Goal: Find contact information: Find contact information

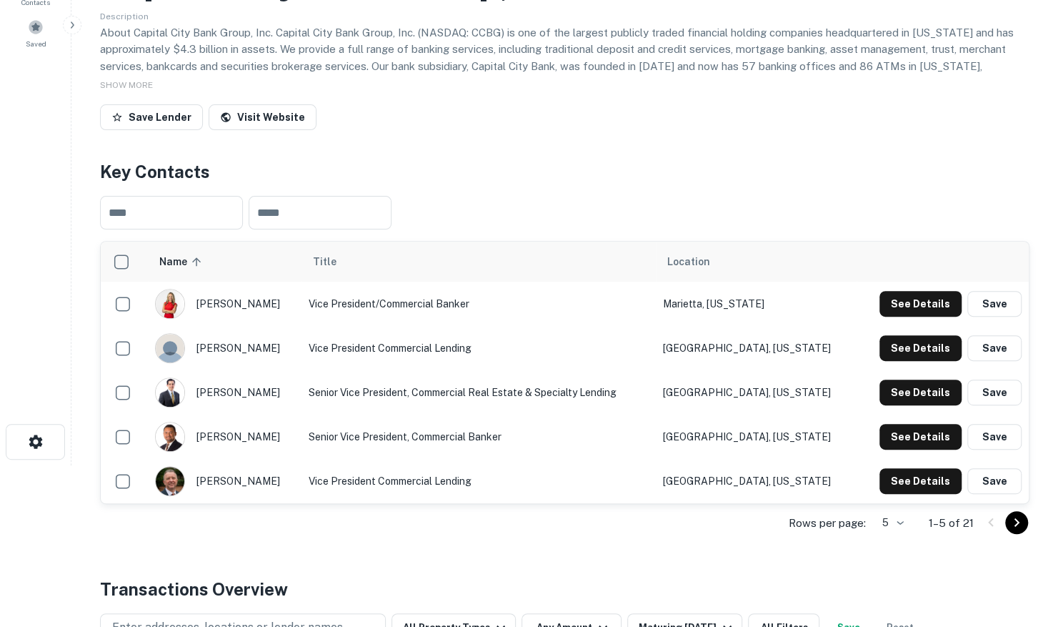
scroll to position [214, 0]
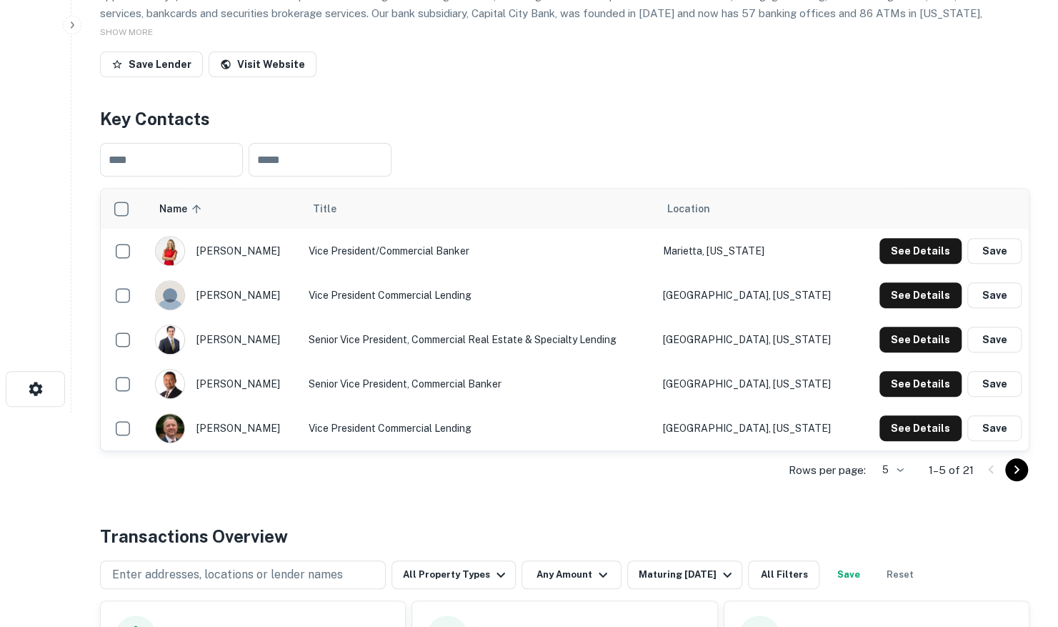
click at [1018, 476] on icon "Go to next page" at bounding box center [1016, 469] width 17 height 17
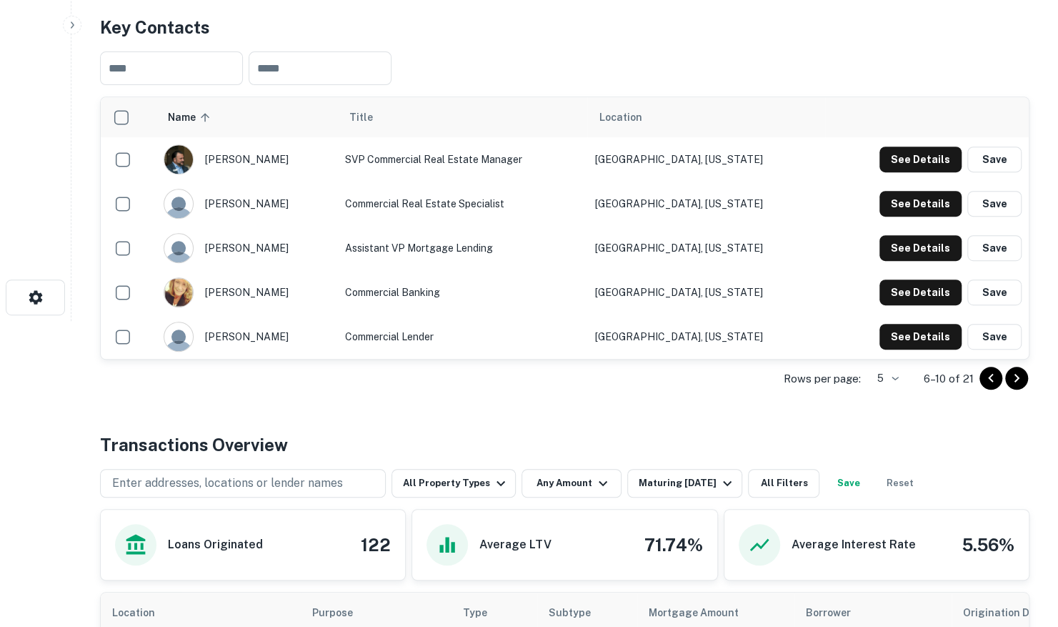
scroll to position [286, 0]
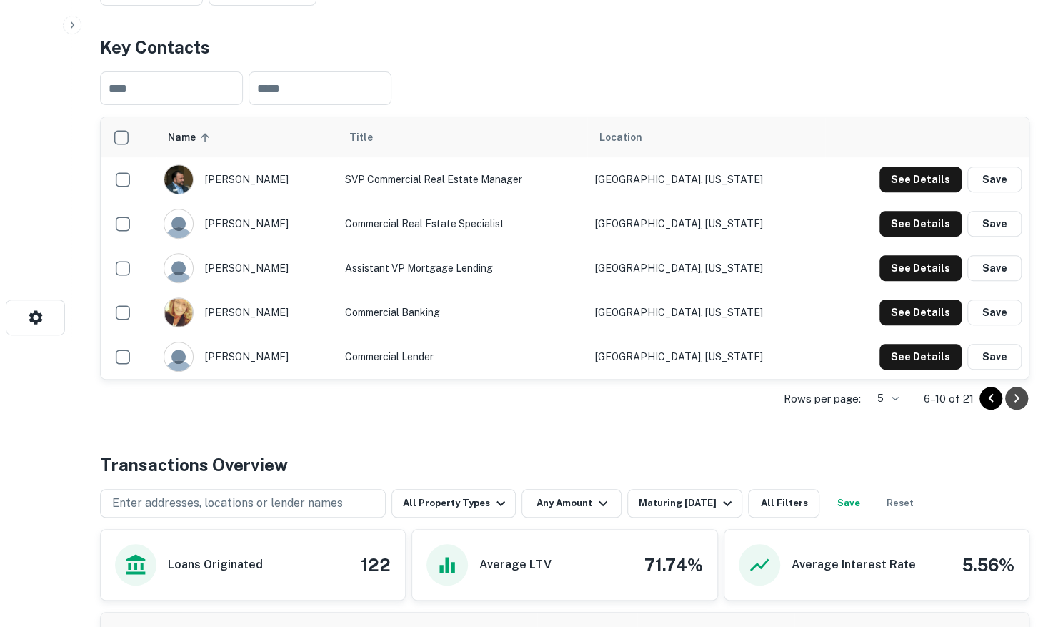
click at [1015, 402] on icon "Go to next page" at bounding box center [1016, 398] width 17 height 17
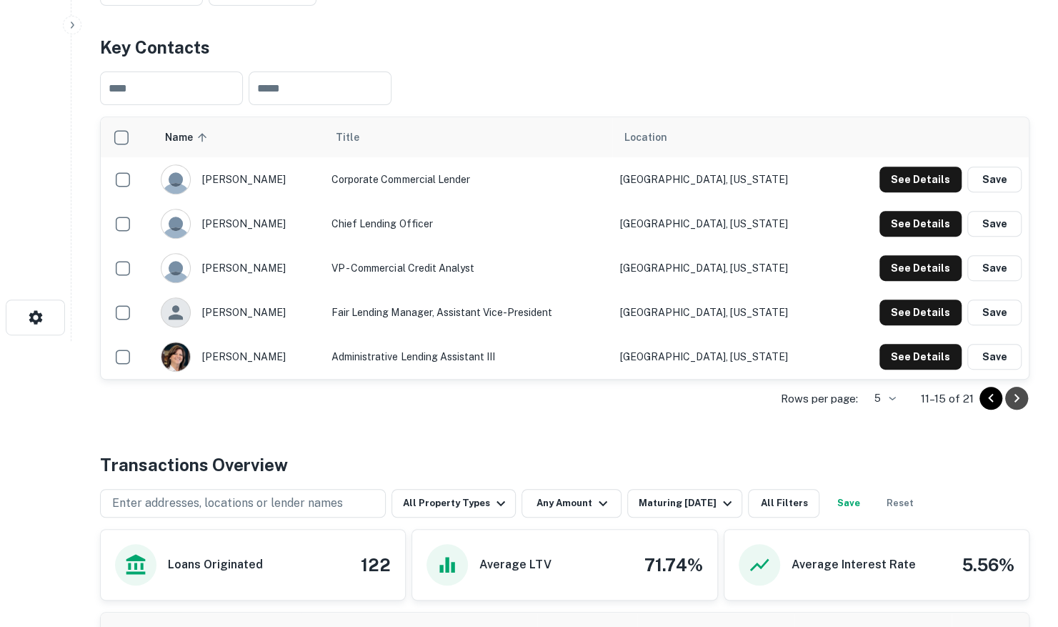
click at [1016, 401] on icon "Go to next page" at bounding box center [1016, 398] width 17 height 17
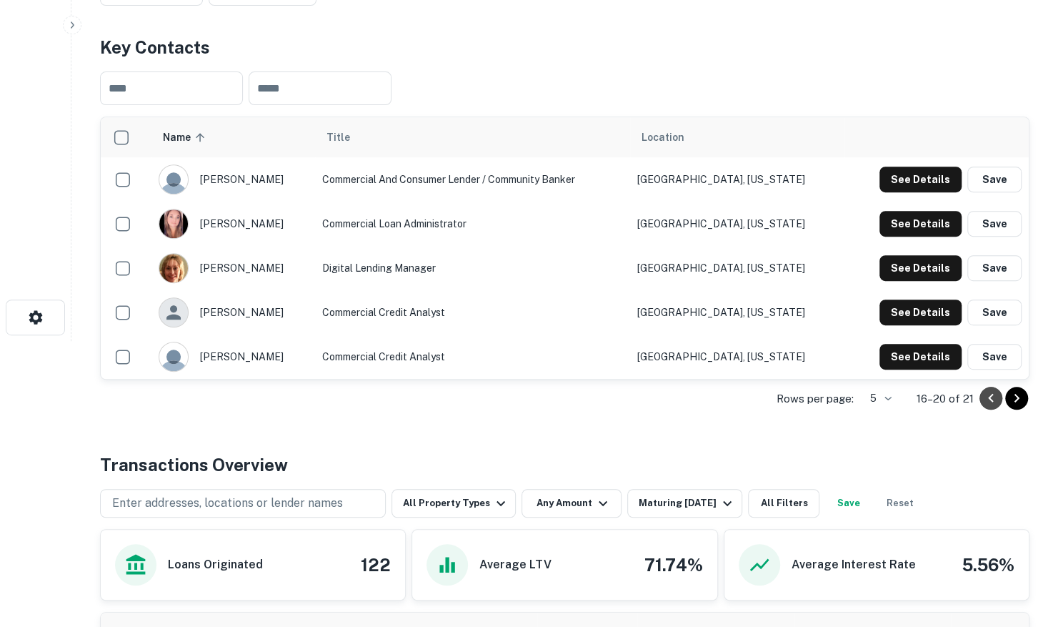
click at [997, 397] on icon "Go to previous page" at bounding box center [991, 398] width 17 height 17
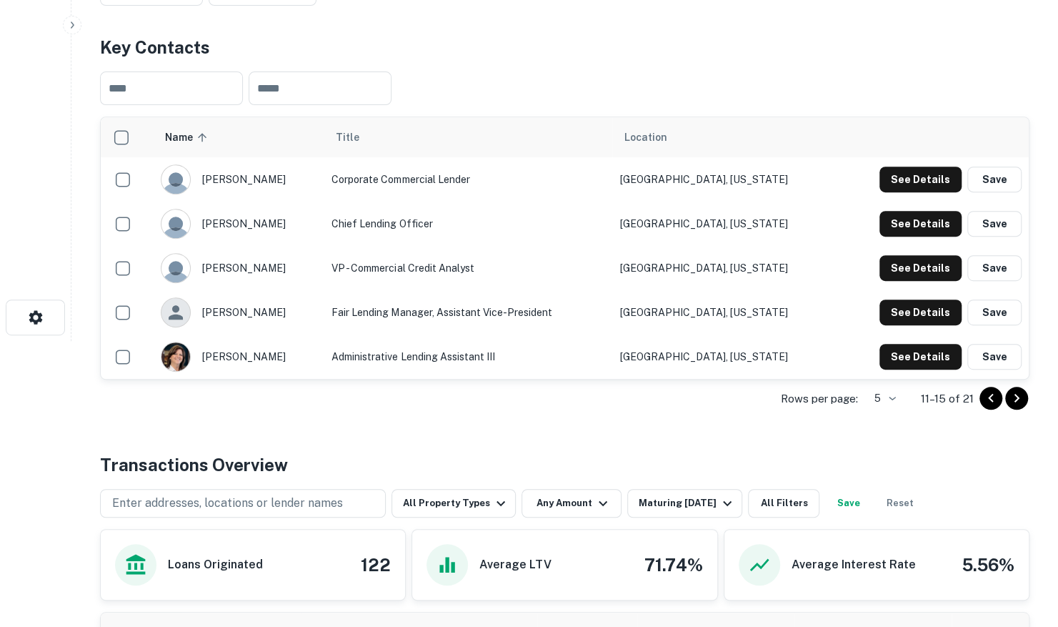
click at [995, 397] on icon "Go to previous page" at bounding box center [991, 398] width 17 height 17
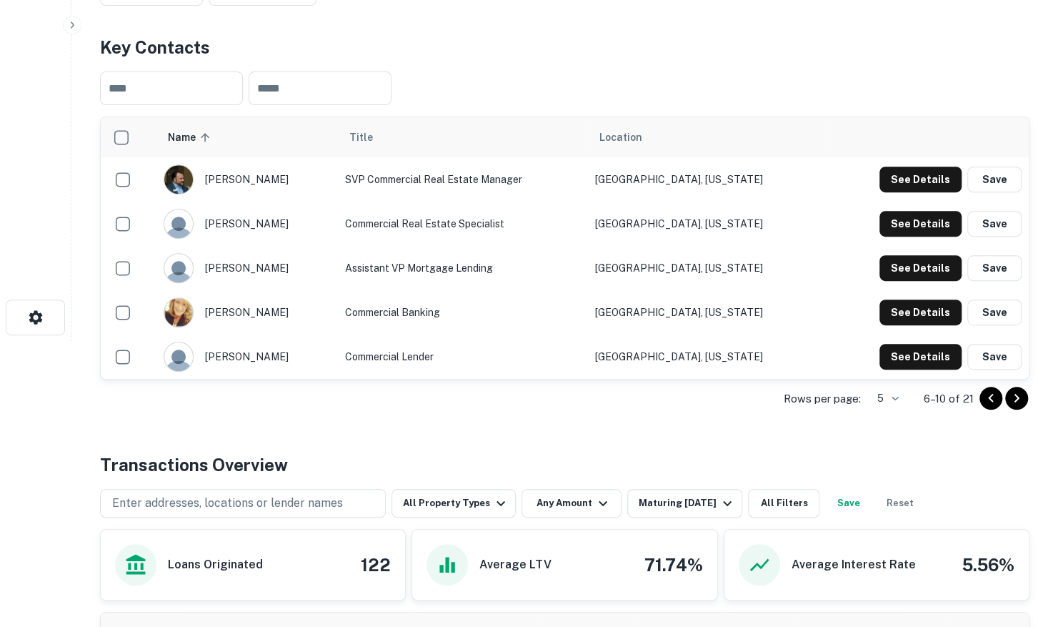
click at [995, 397] on icon "Go to previous page" at bounding box center [991, 398] width 17 height 17
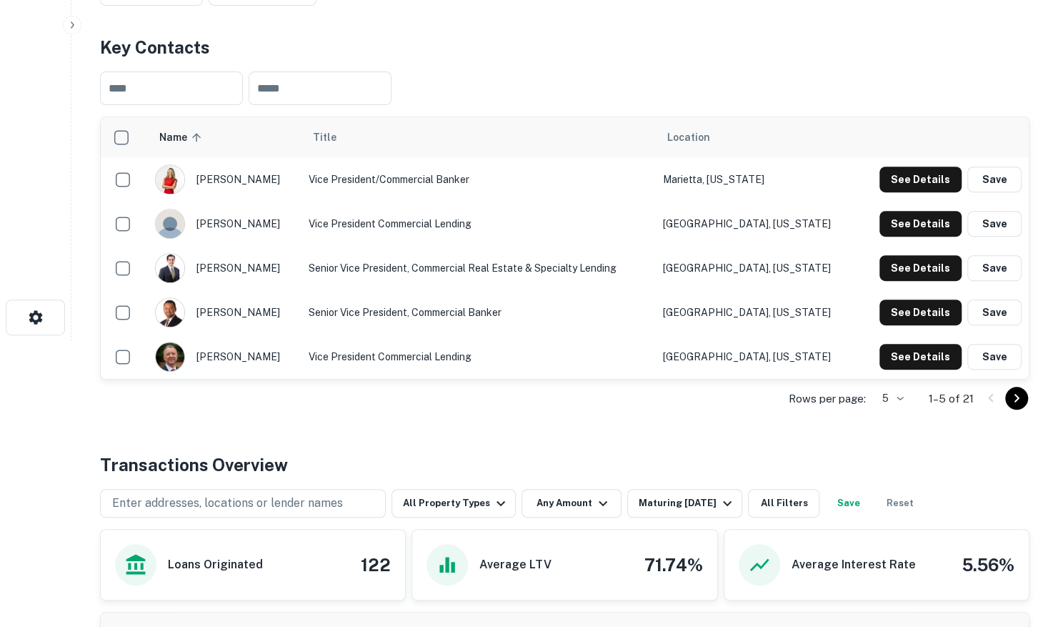
click at [170, 179] on img "scrollable content" at bounding box center [170, 179] width 29 height 29
click at [243, 184] on div "betsy madrerohon" at bounding box center [224, 179] width 139 height 30
click at [921, 180] on button "See Details" at bounding box center [921, 180] width 82 height 26
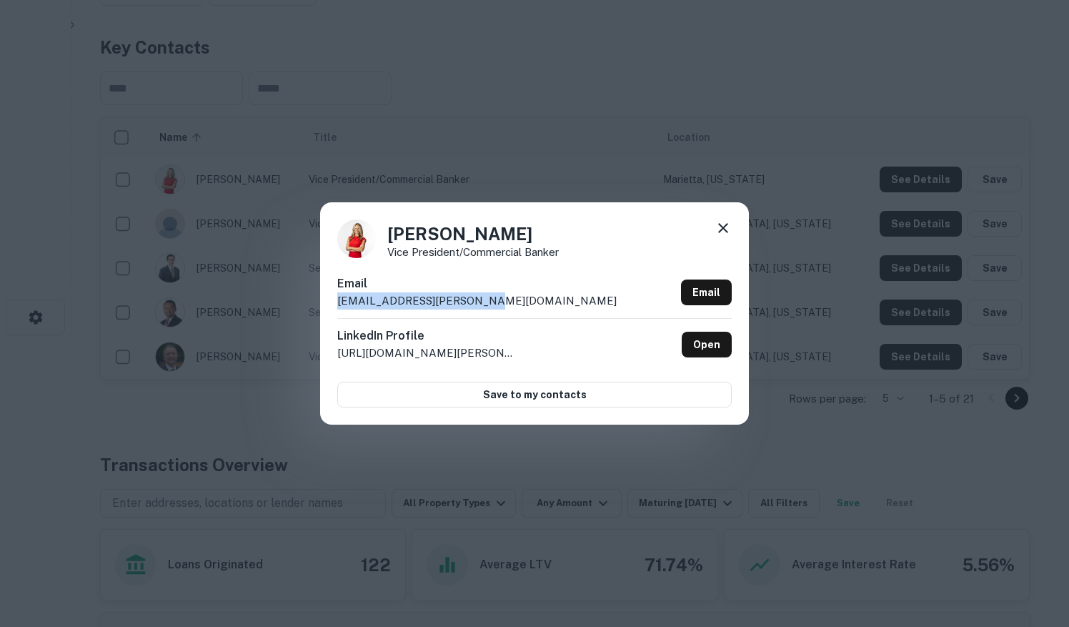
drag, startPoint x: 485, startPoint y: 301, endPoint x: 326, endPoint y: 294, distance: 159.5
click at [326, 294] on div "Betsy Madrerohon Vice President/Commercial Banker Email madrerohon.betsy@ccbg.c…" at bounding box center [534, 313] width 429 height 222
drag, startPoint x: 326, startPoint y: 294, endPoint x: 347, endPoint y: 297, distance: 21.5
copy p "madrerohon.betsy@ccbg.com"
click at [724, 229] on icon at bounding box center [723, 228] width 10 height 10
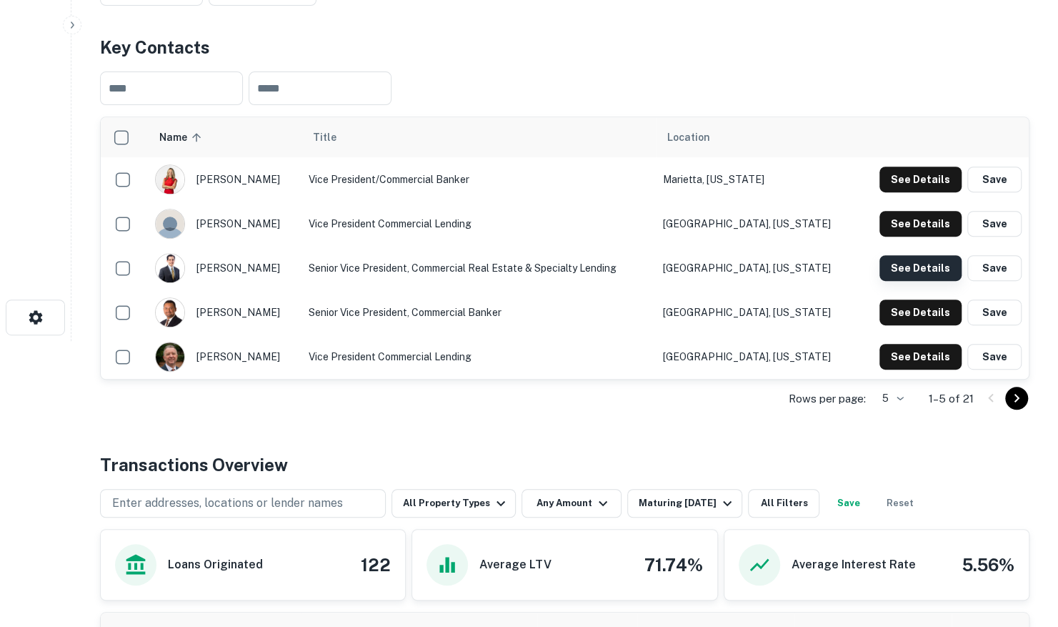
click at [906, 270] on button "See Details" at bounding box center [921, 268] width 82 height 26
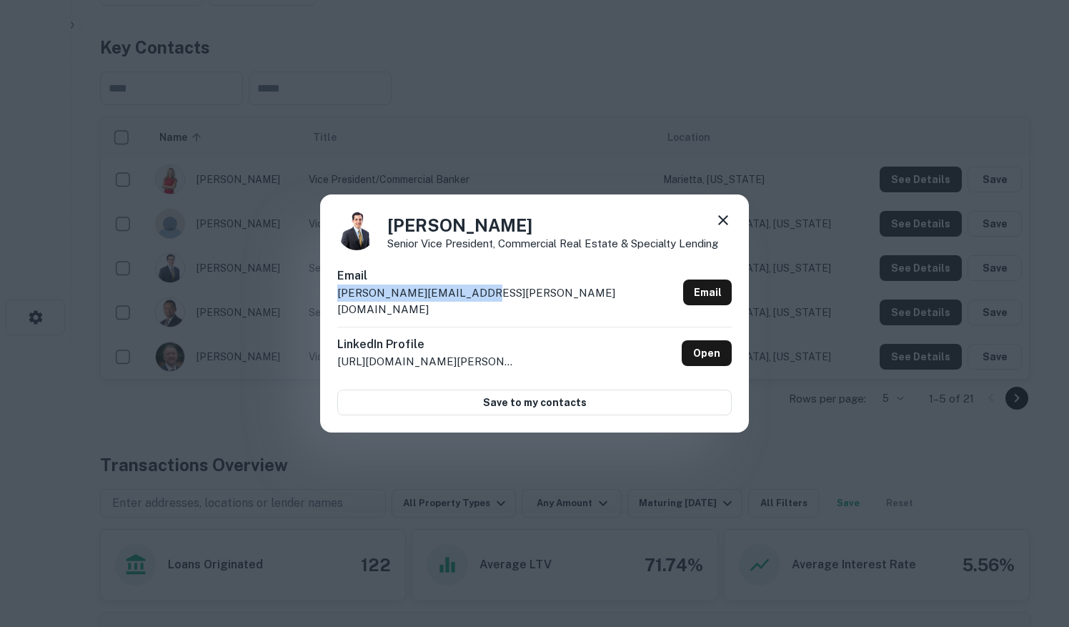
drag, startPoint x: 472, startPoint y: 304, endPoint x: 338, endPoint y: 299, distance: 134.5
click at [338, 299] on div "Email petronio.daniel@ccbg.com Email" at bounding box center [534, 296] width 395 height 59
drag, startPoint x: 338, startPoint y: 299, endPoint x: 347, endPoint y: 300, distance: 9.4
copy p "petronio.daniel@ccbg.com"
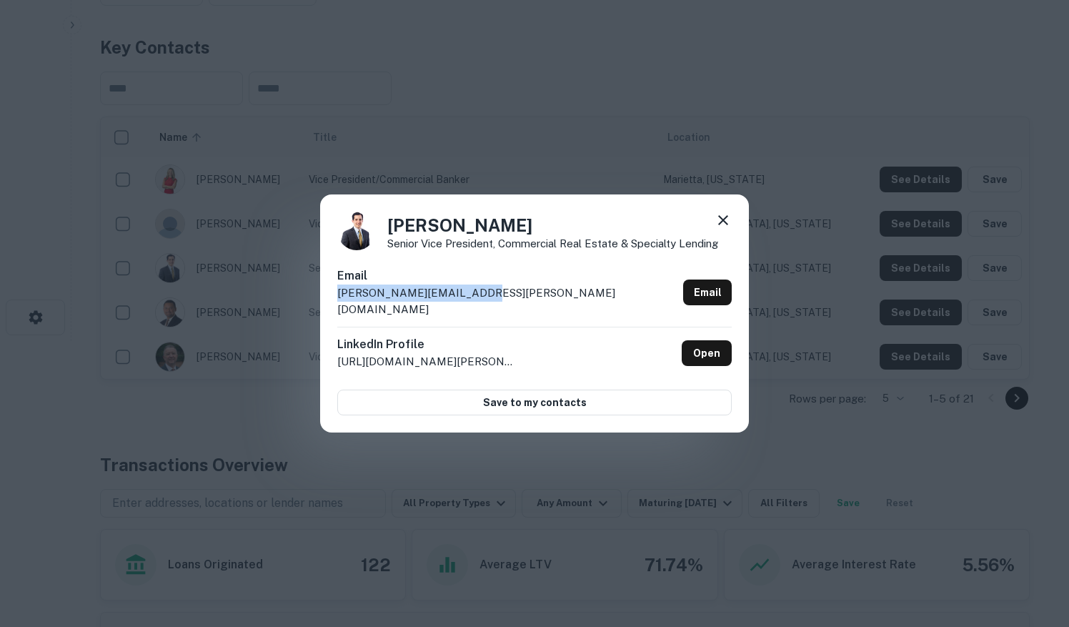
copy p "petronio.daniel@ccbg.com"
click at [723, 229] on icon at bounding box center [723, 220] width 17 height 17
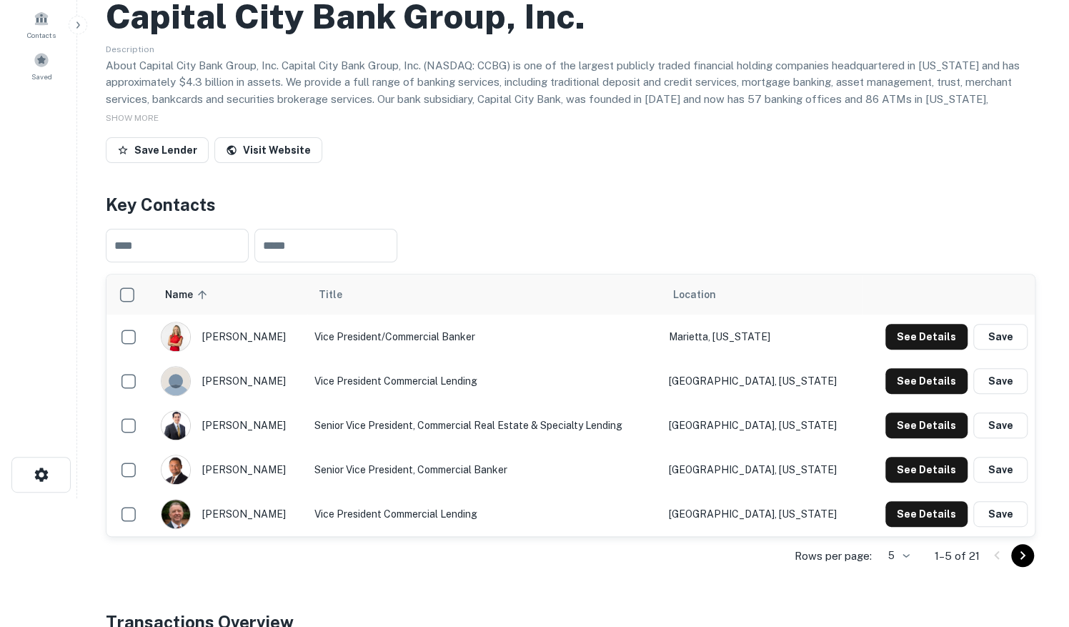
scroll to position [0, 0]
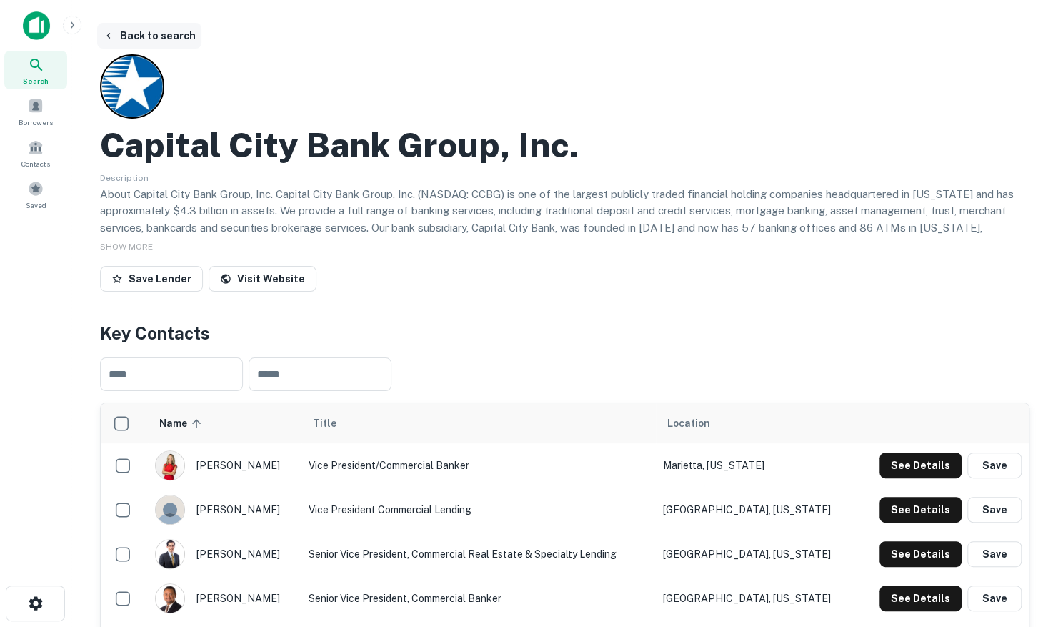
click at [147, 31] on button "Back to search" at bounding box center [149, 36] width 104 height 26
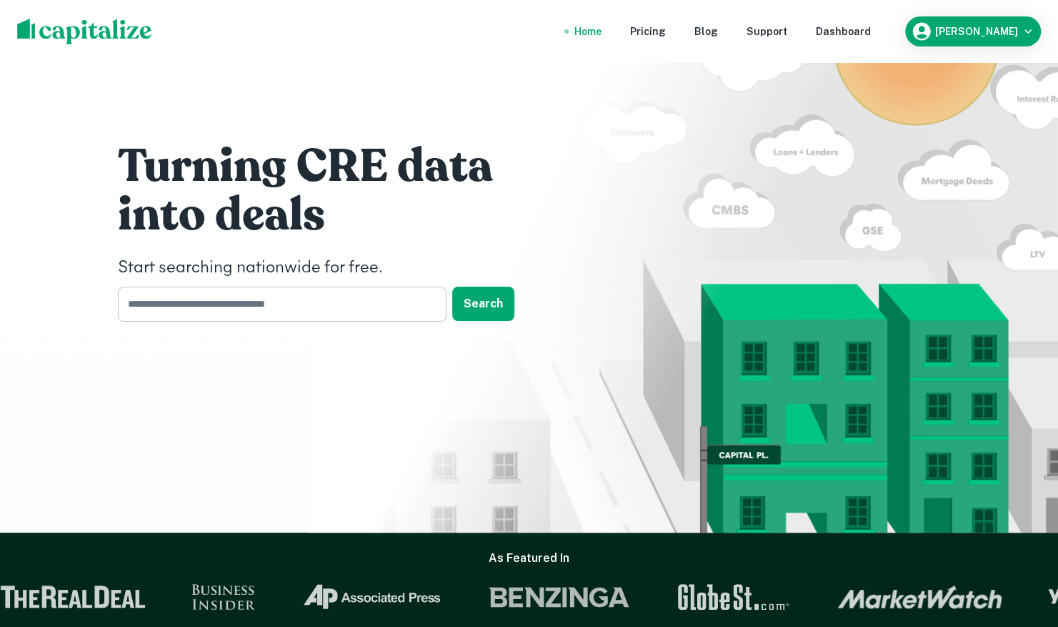
click at [159, 299] on input "text" at bounding box center [277, 304] width 319 height 35
type input "**********"
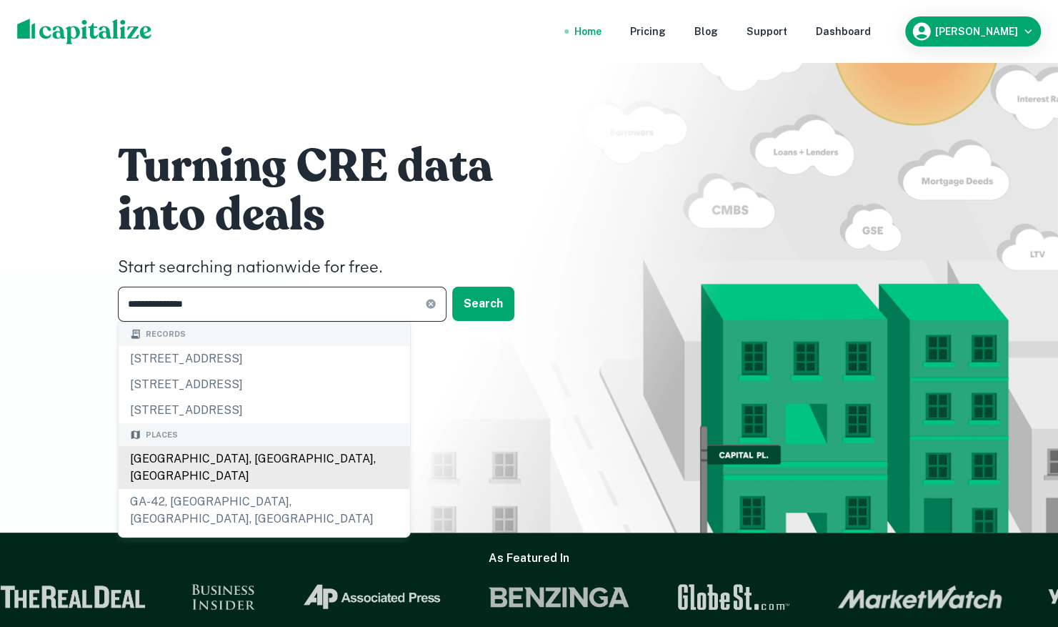
click at [227, 467] on div "Stockbridge, GA, USA" at bounding box center [265, 467] width 292 height 43
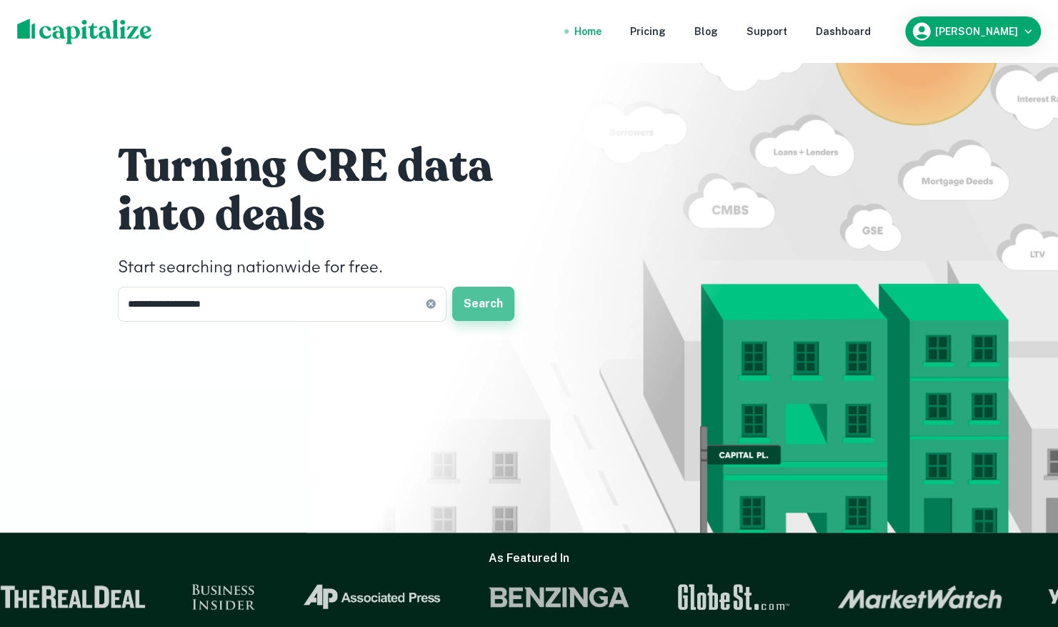
click at [477, 314] on button "Search" at bounding box center [483, 304] width 62 height 34
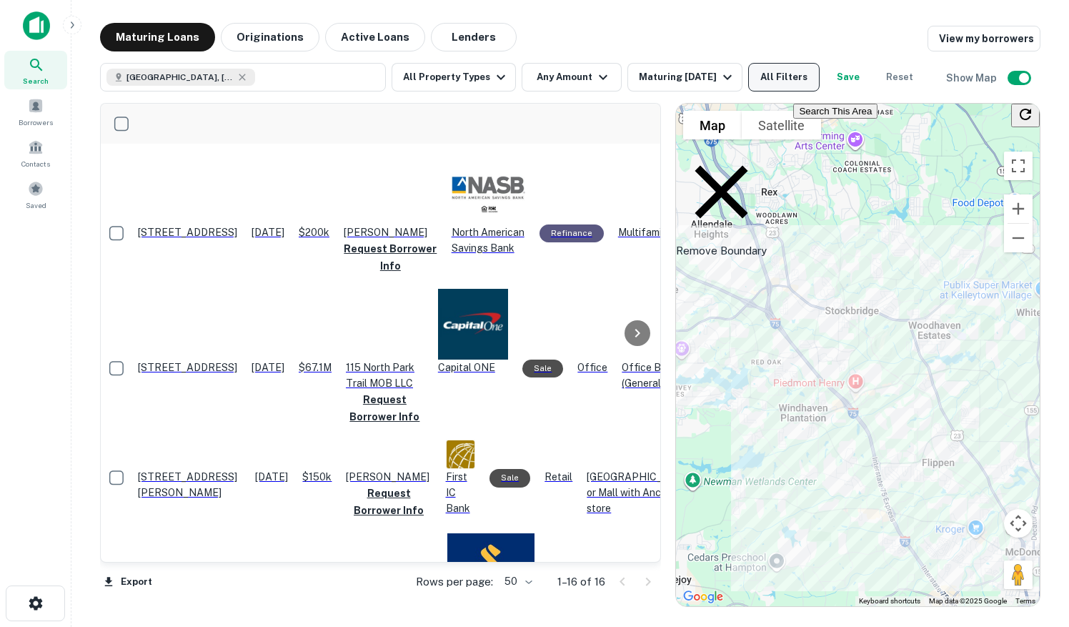
click at [770, 70] on button "All Filters" at bounding box center [783, 77] width 71 height 29
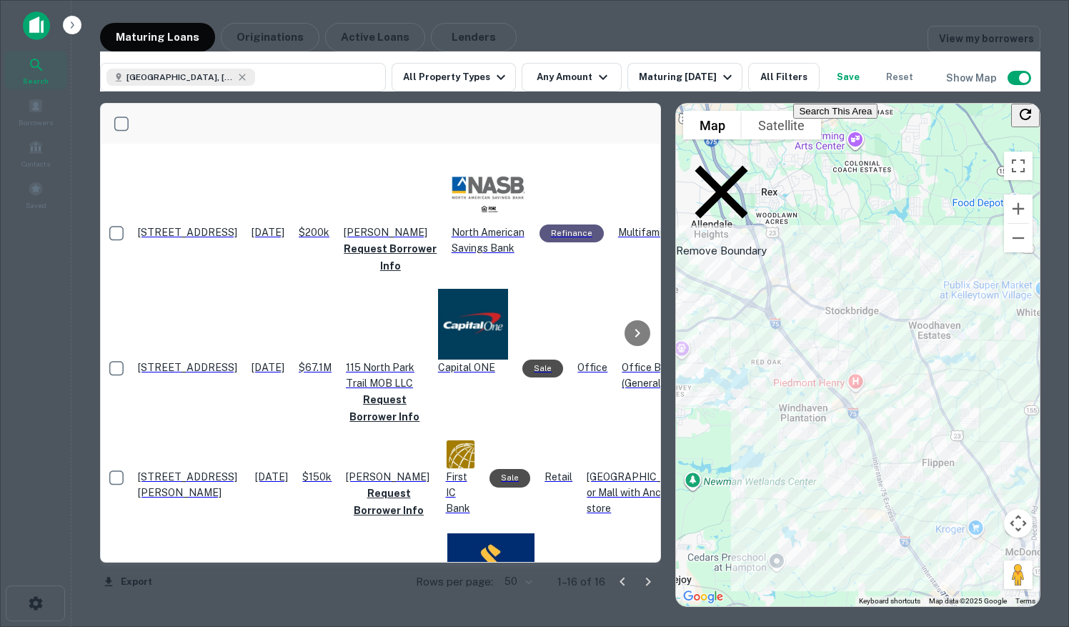
scroll to position [429, 0]
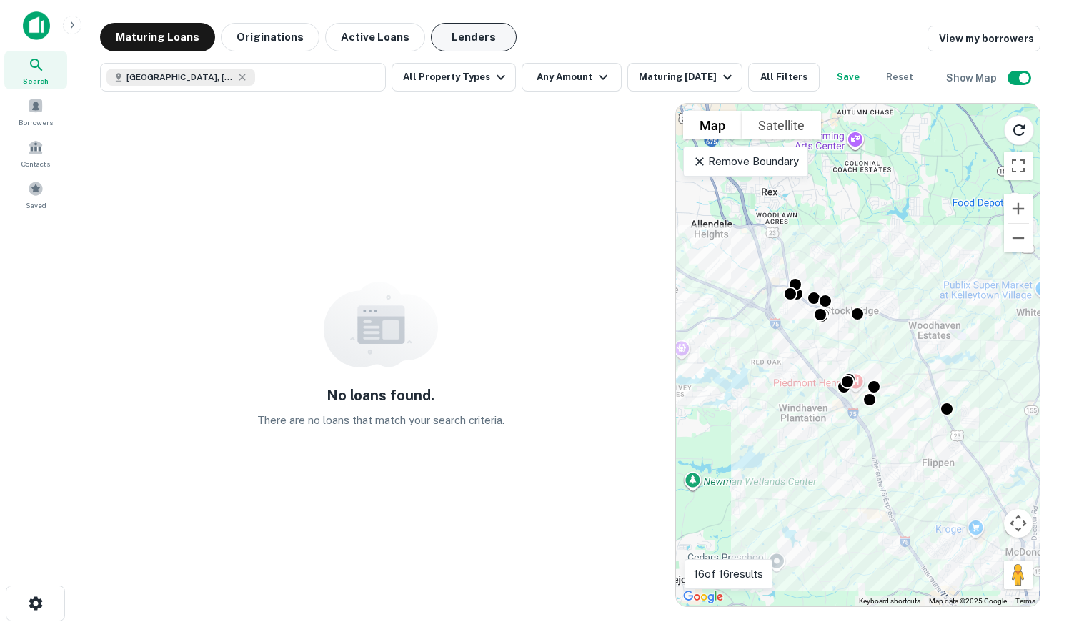
click at [474, 49] on button "Lenders" at bounding box center [474, 37] width 86 height 29
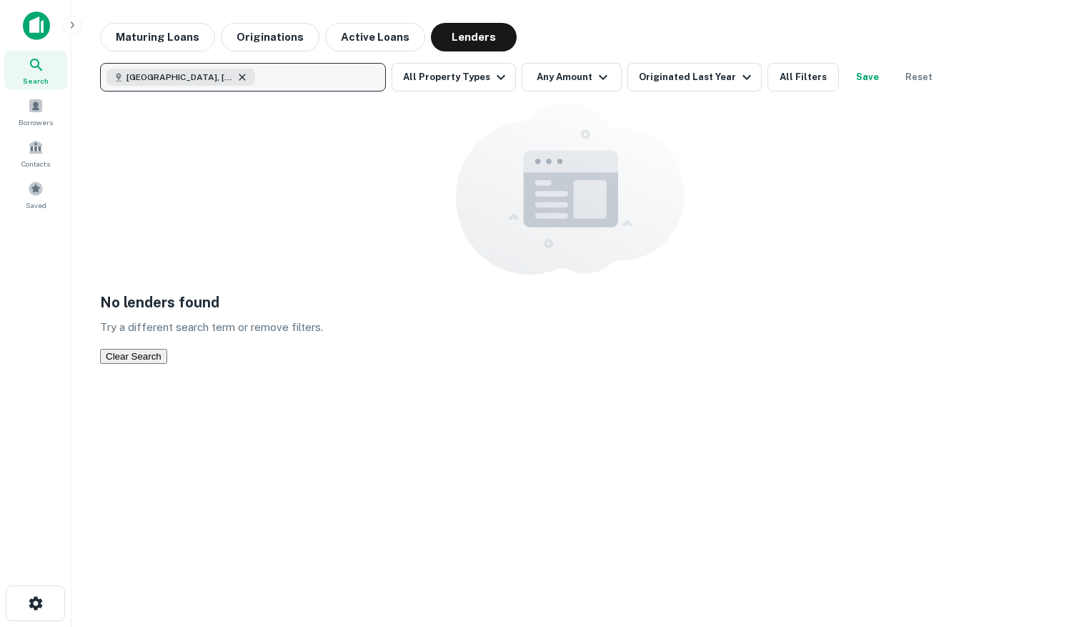
click at [237, 80] on icon "button" at bounding box center [242, 76] width 11 height 11
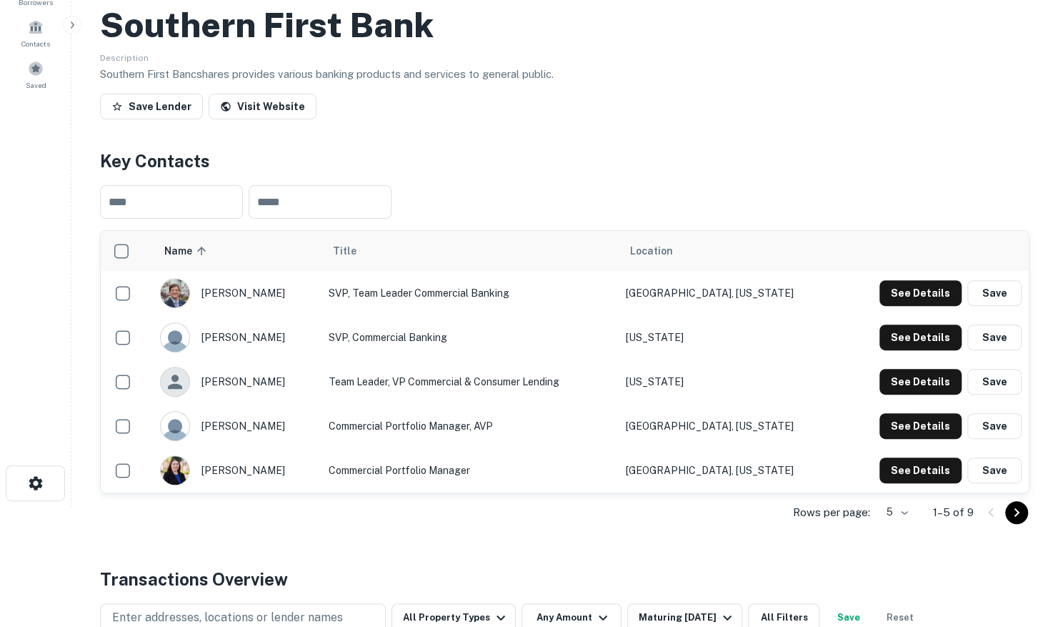
scroll to position [143, 0]
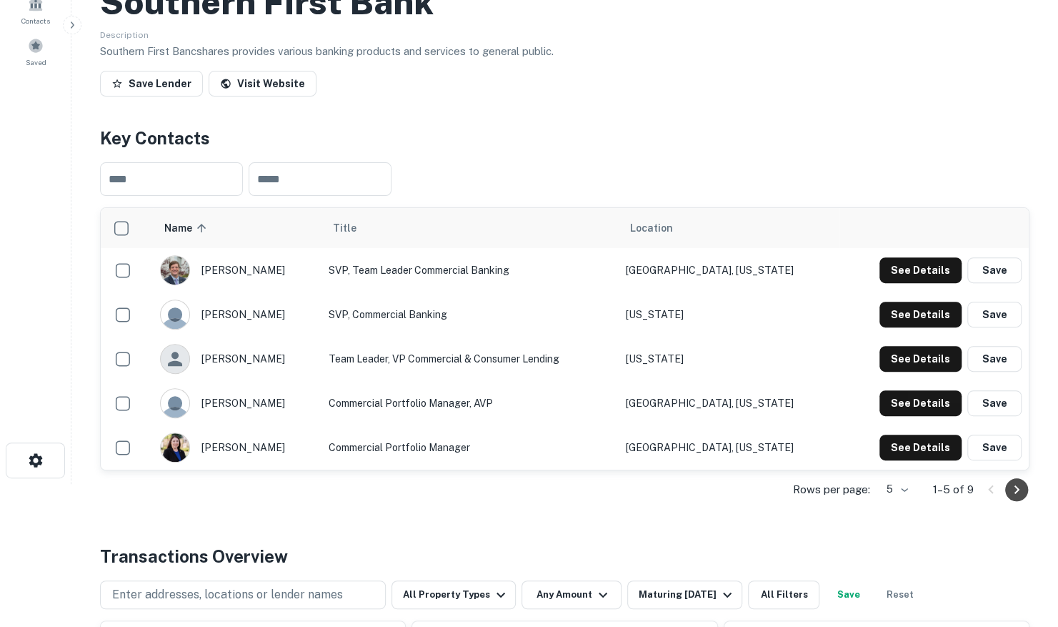
click at [1013, 487] on icon "Go to next page" at bounding box center [1016, 489] width 17 height 17
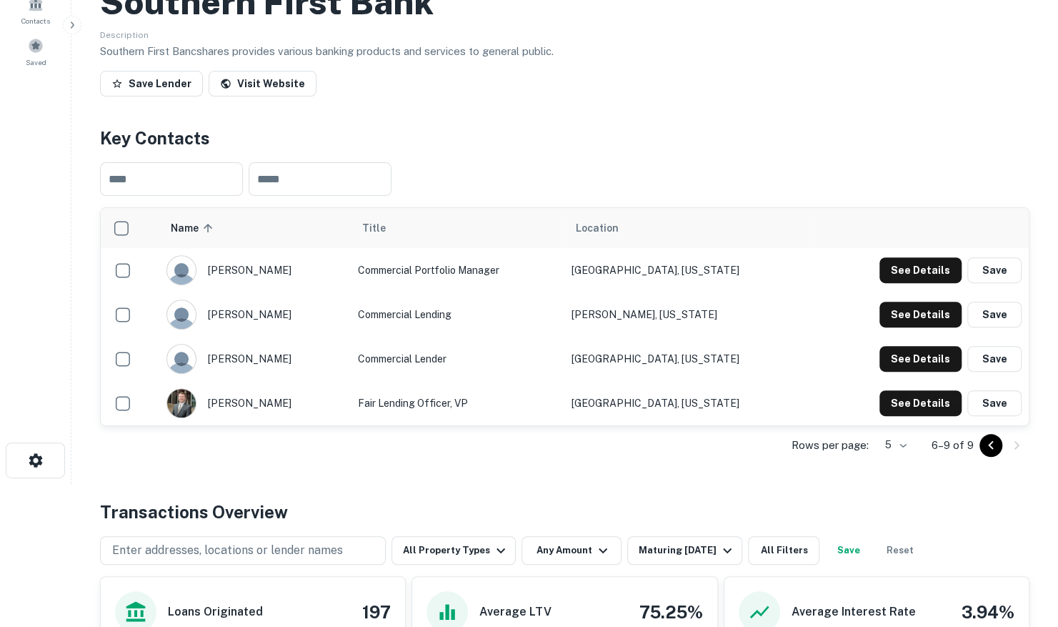
click at [992, 447] on icon "Go to previous page" at bounding box center [991, 445] width 17 height 17
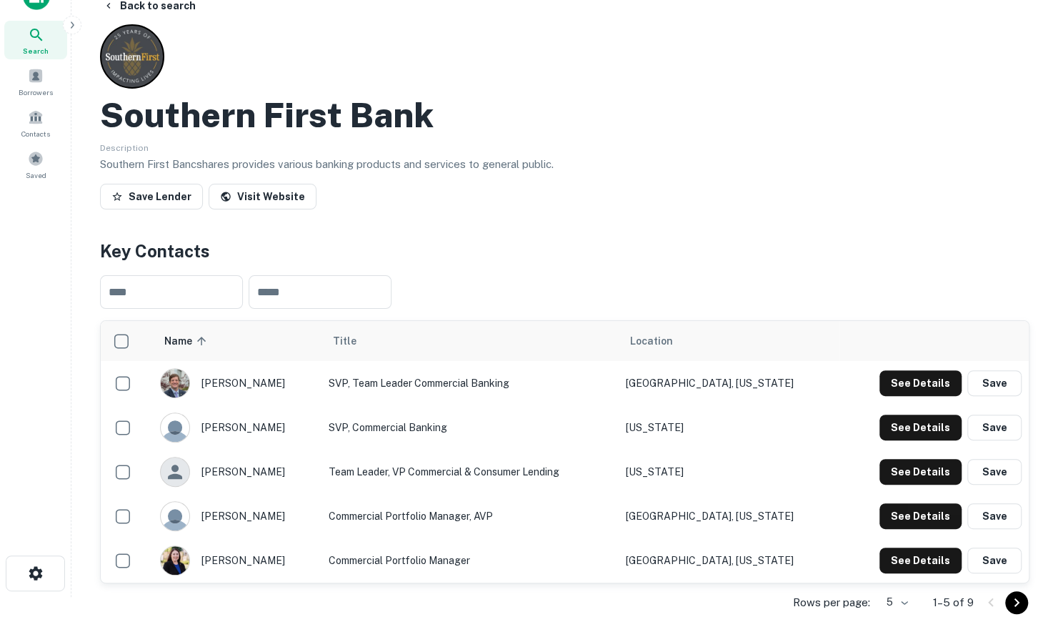
scroll to position [0, 0]
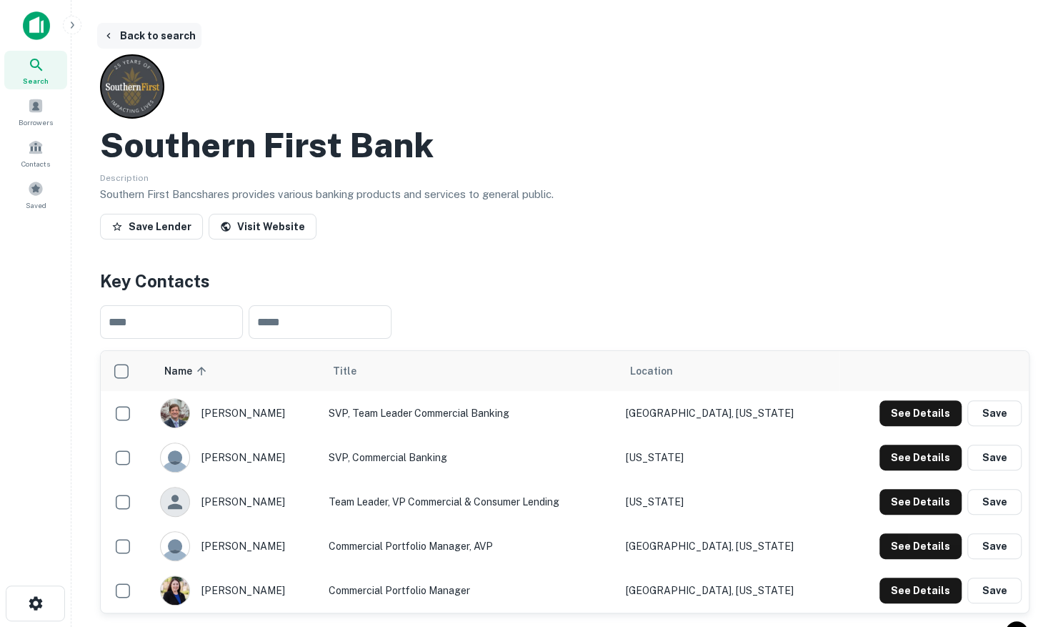
click at [155, 37] on button "Back to search" at bounding box center [149, 36] width 104 height 26
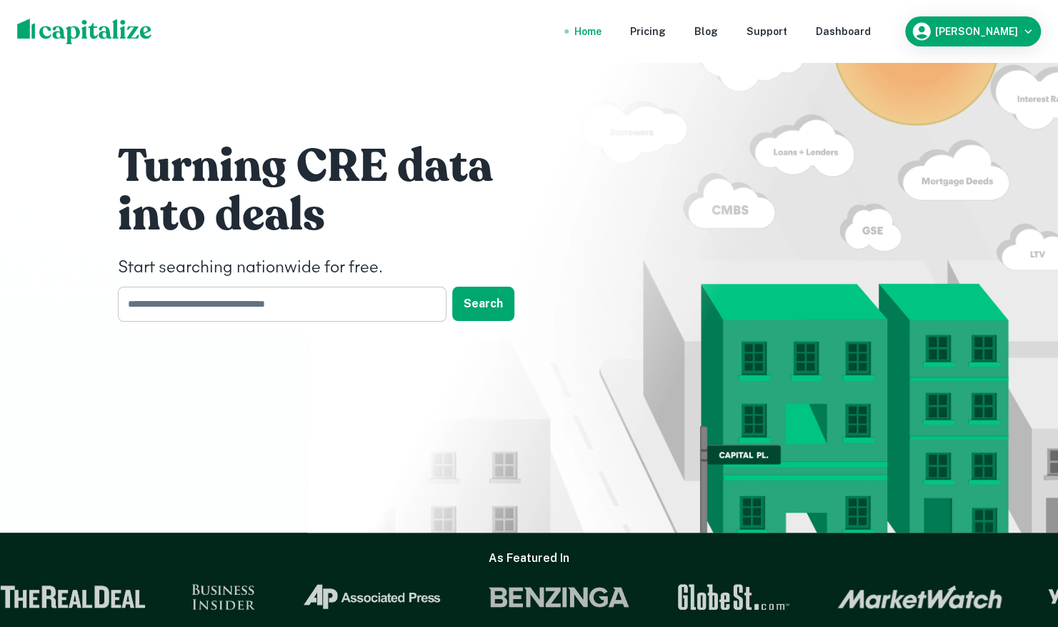
click at [163, 309] on input "text" at bounding box center [277, 304] width 319 height 35
type input "**********"
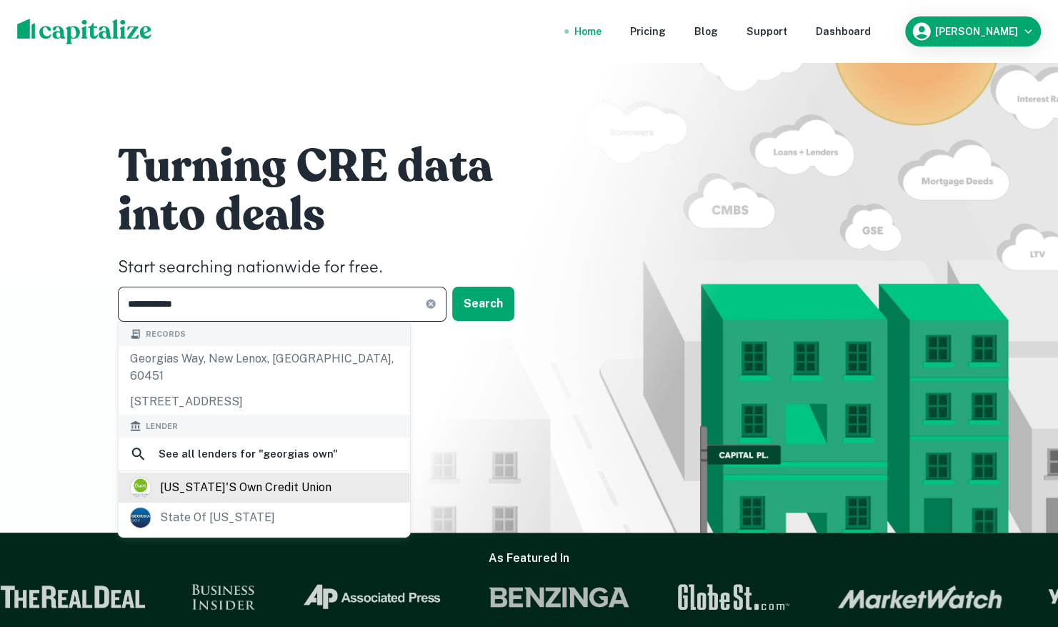
click at [237, 477] on div "georgia's own credit union" at bounding box center [246, 487] width 172 height 21
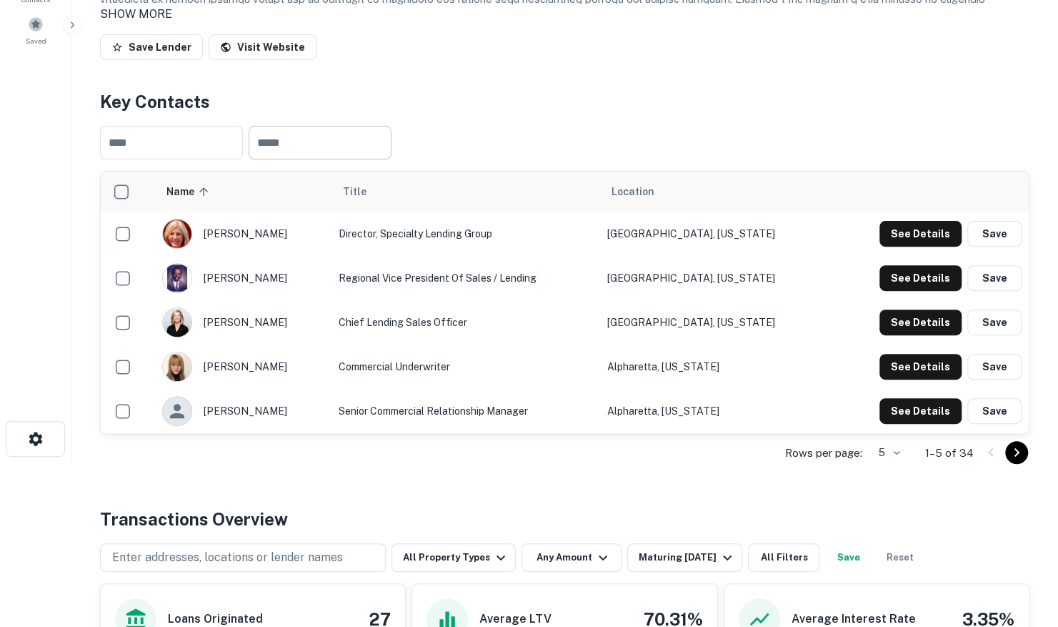
scroll to position [214, 0]
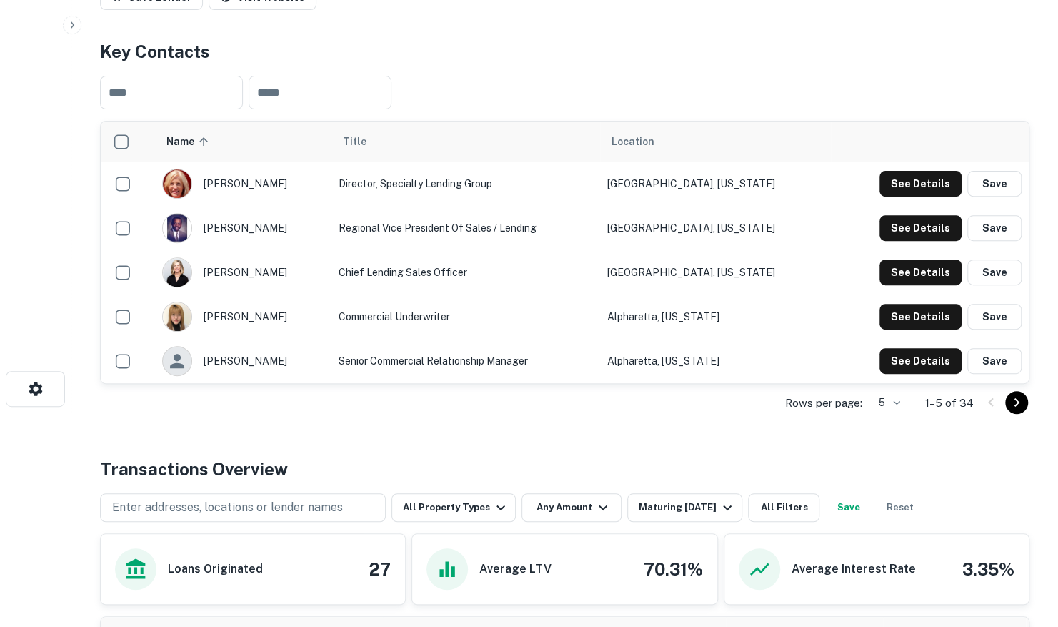
click at [889, 412] on body "Search Borrowers Contacts Saved Back to search Georgia's OWN Credit Union Descr…" at bounding box center [529, 99] width 1058 height 627
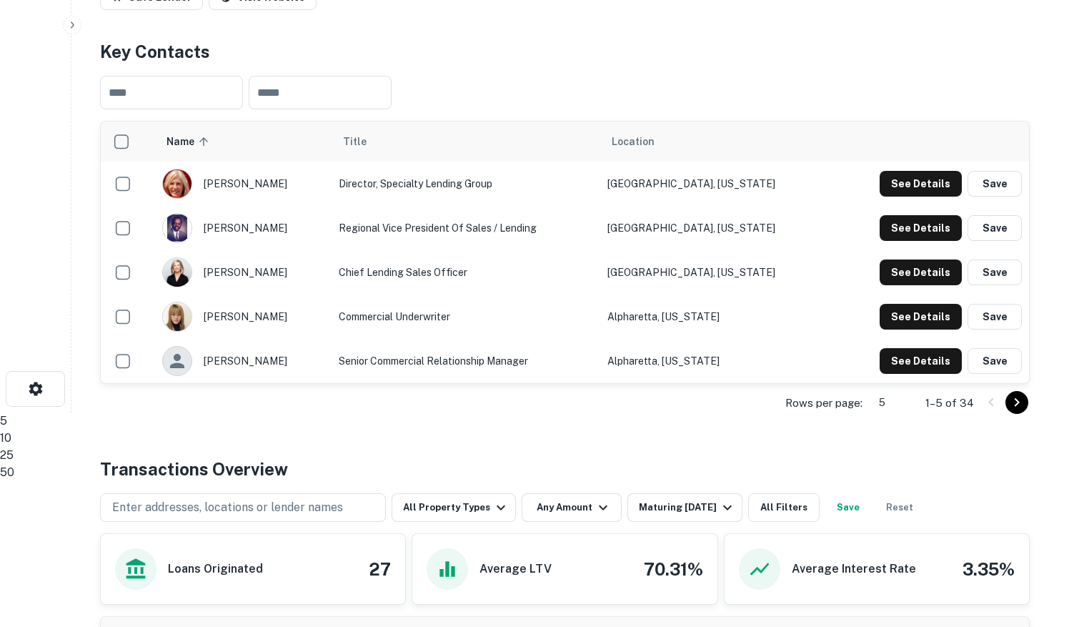
click at [887, 481] on li "50" at bounding box center [529, 472] width 1058 height 17
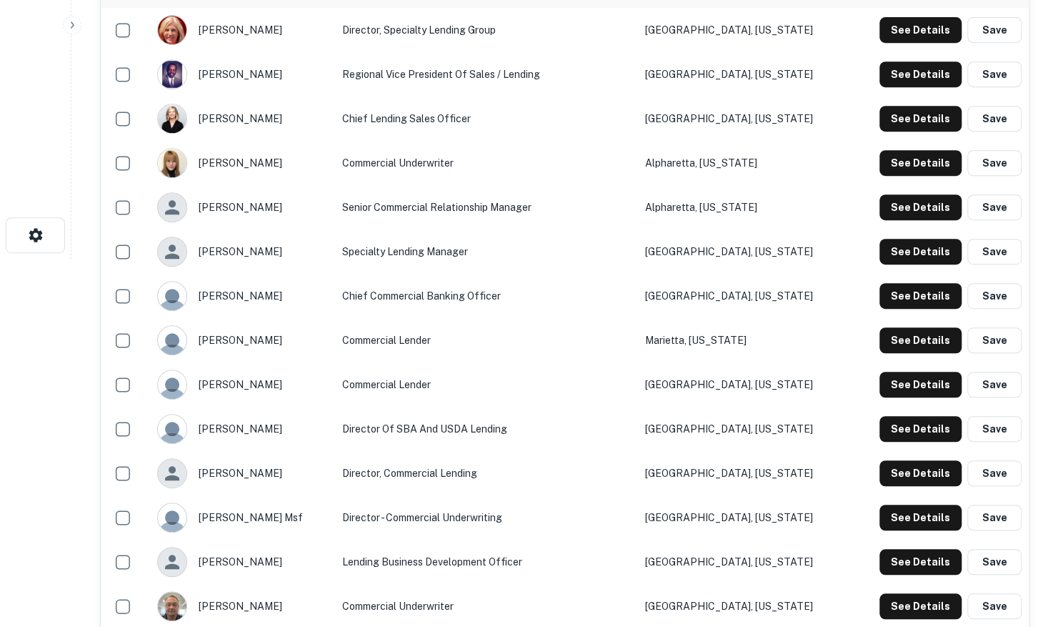
scroll to position [360, 0]
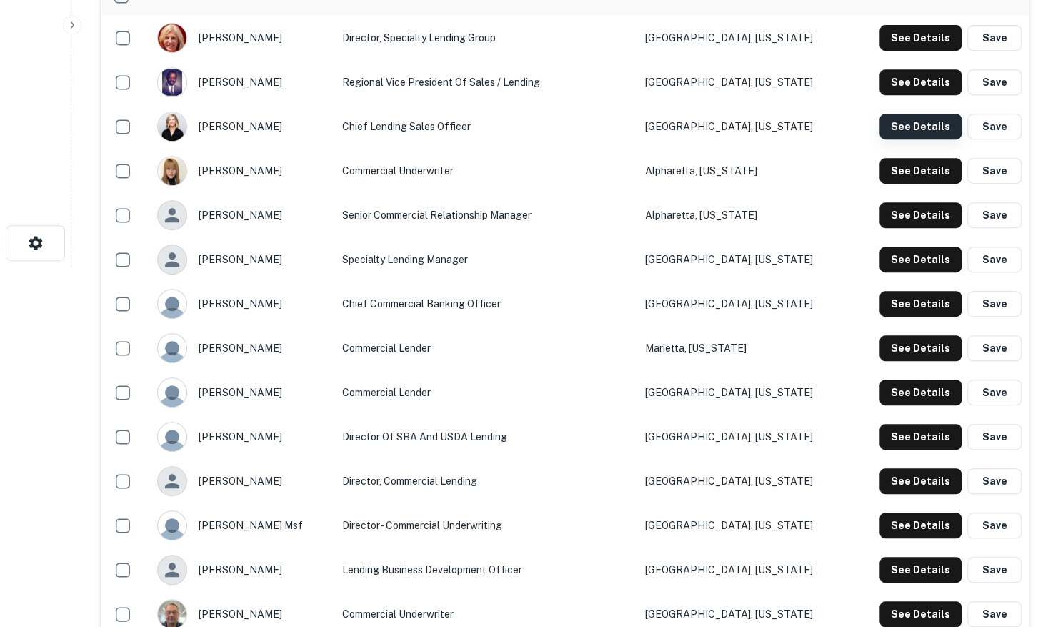
click at [906, 139] on button "See Details" at bounding box center [921, 127] width 82 height 26
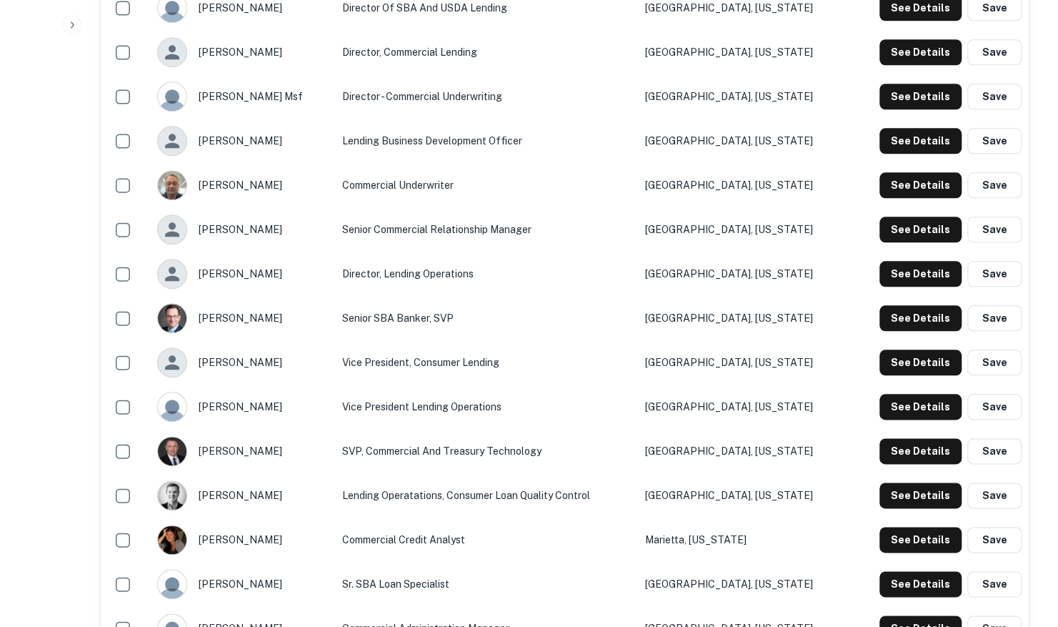
scroll to position [861, 0]
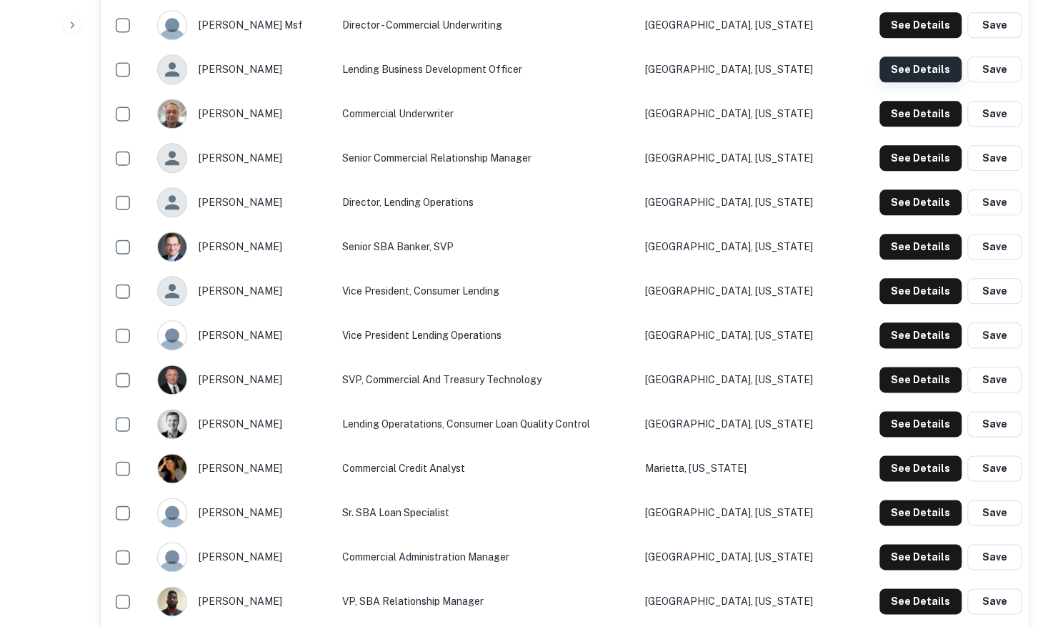
click at [903, 82] on button "See Details" at bounding box center [921, 69] width 82 height 26
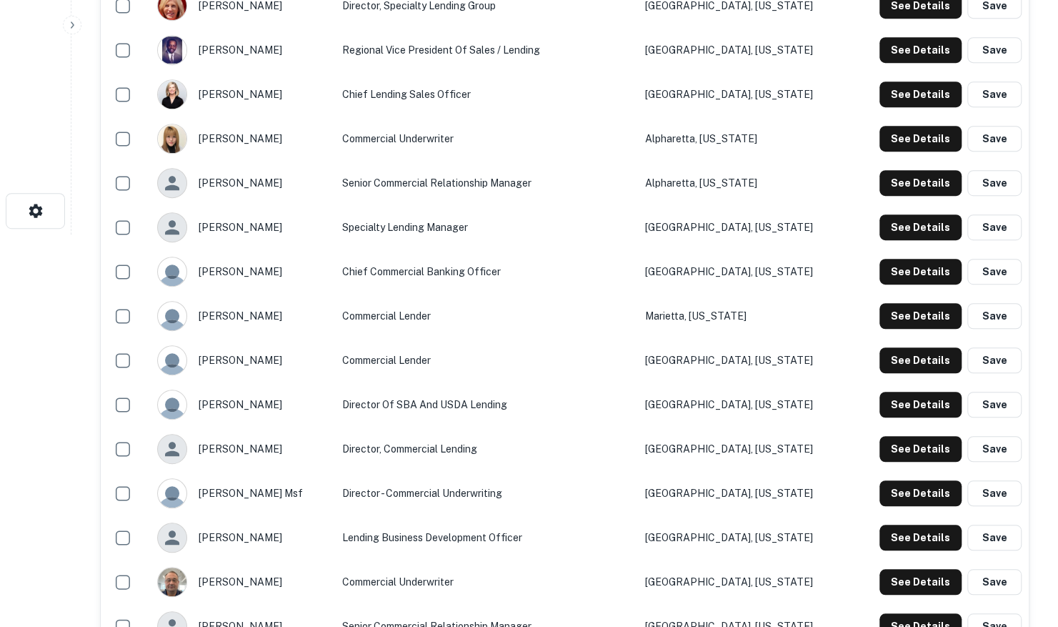
scroll to position [360, 0]
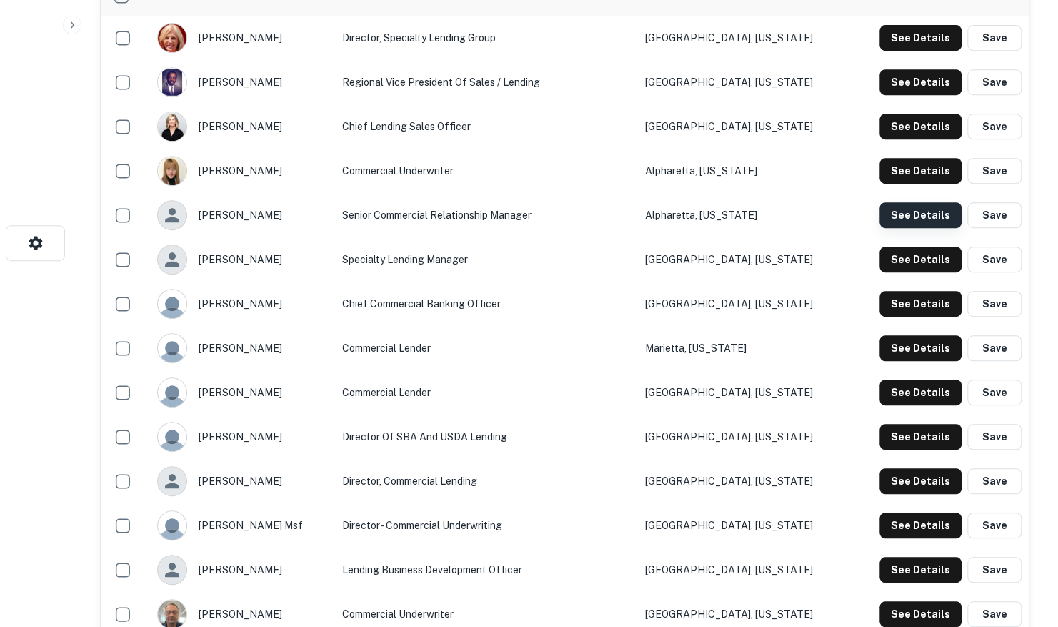
click at [898, 228] on button "See Details" at bounding box center [921, 215] width 82 height 26
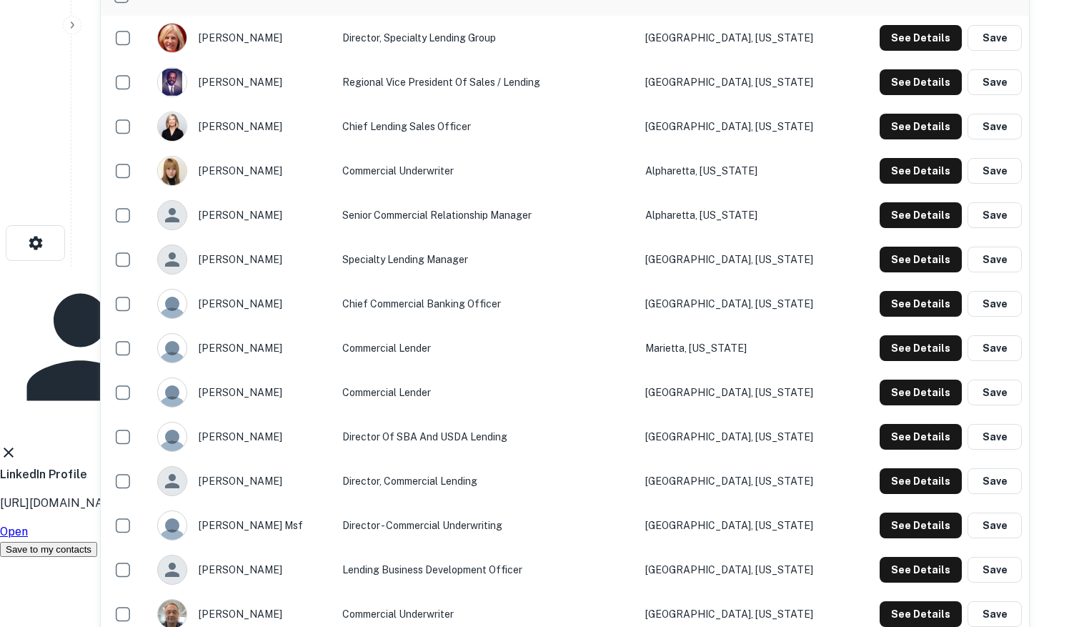
click at [17, 444] on icon at bounding box center [8, 452] width 17 height 17
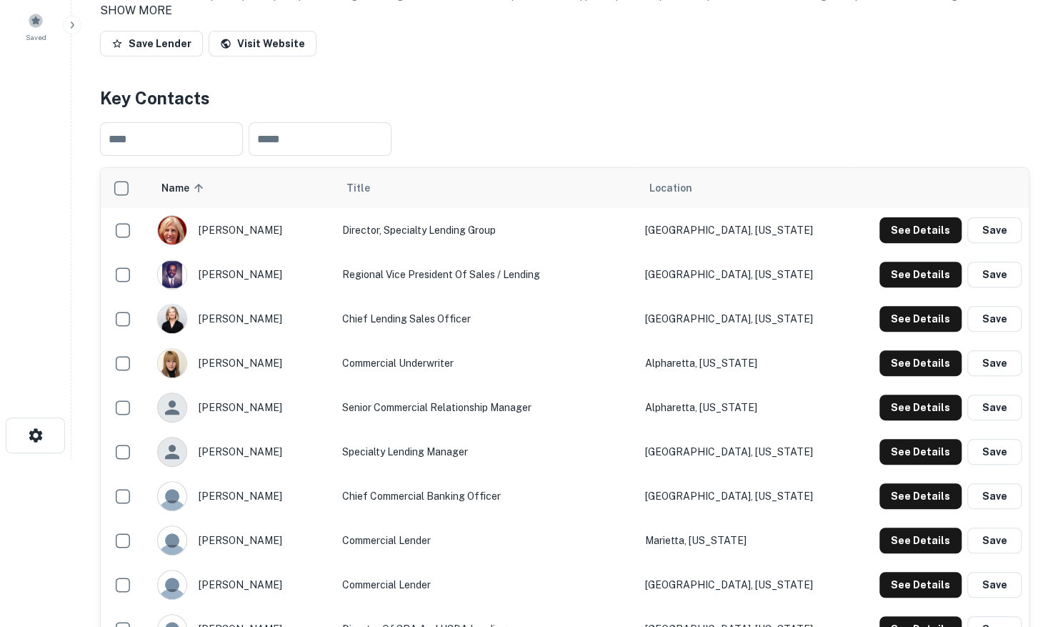
scroll to position [146, 0]
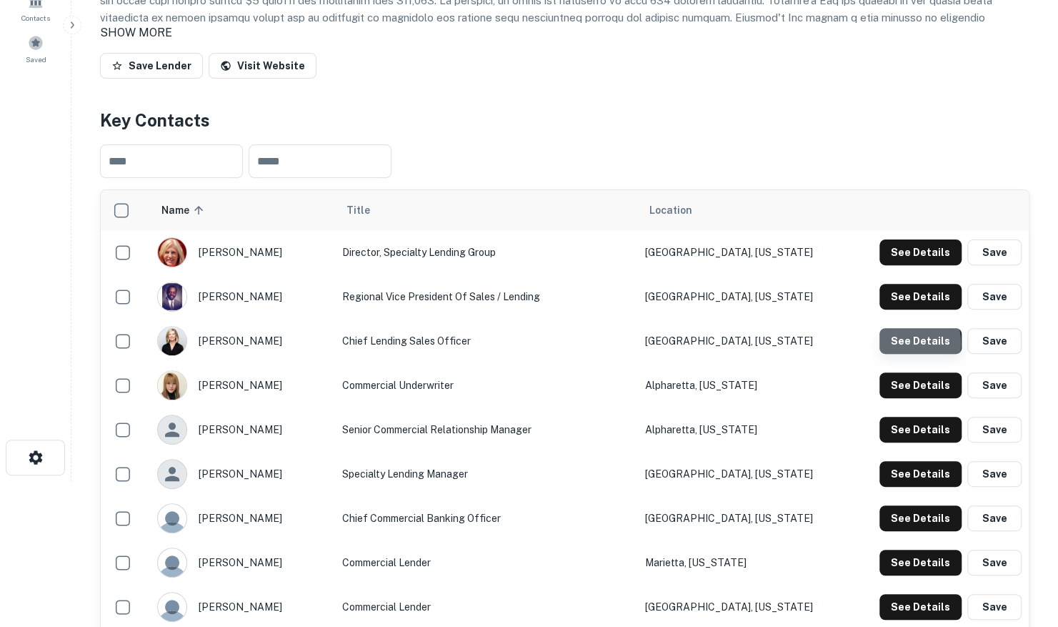
click at [905, 354] on button "See Details" at bounding box center [921, 341] width 82 height 26
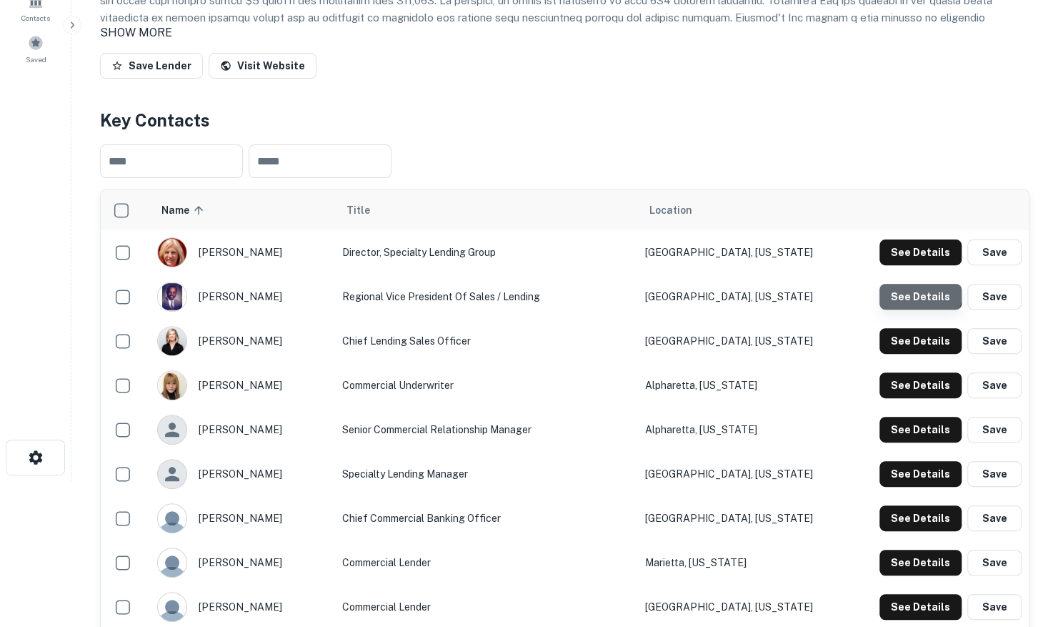
click at [898, 309] on button "See Details" at bounding box center [921, 297] width 82 height 26
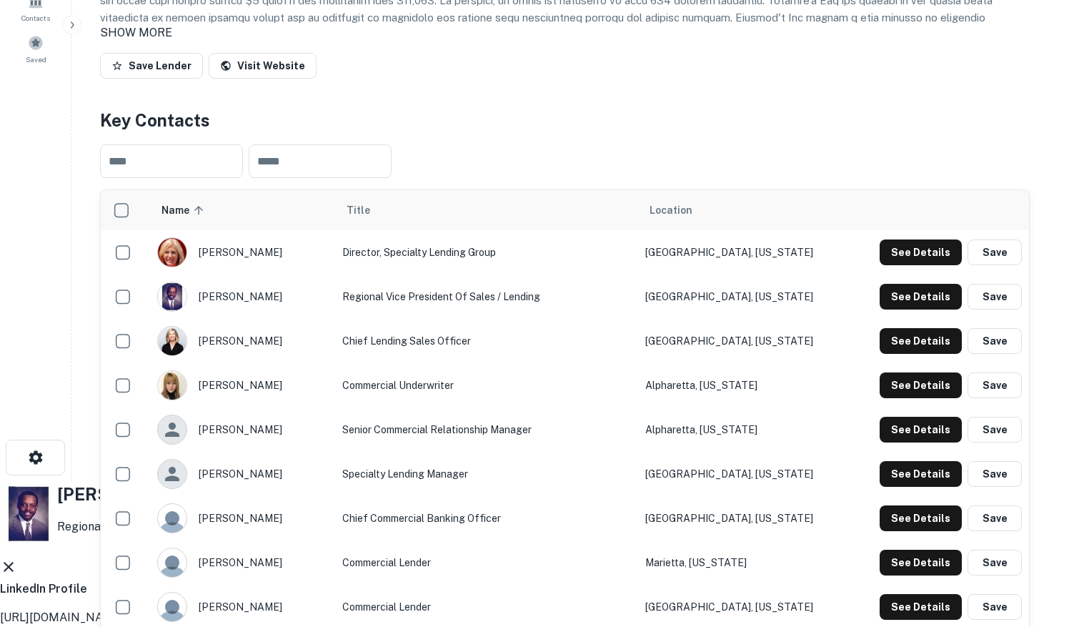
click at [17, 558] on icon at bounding box center [8, 566] width 17 height 17
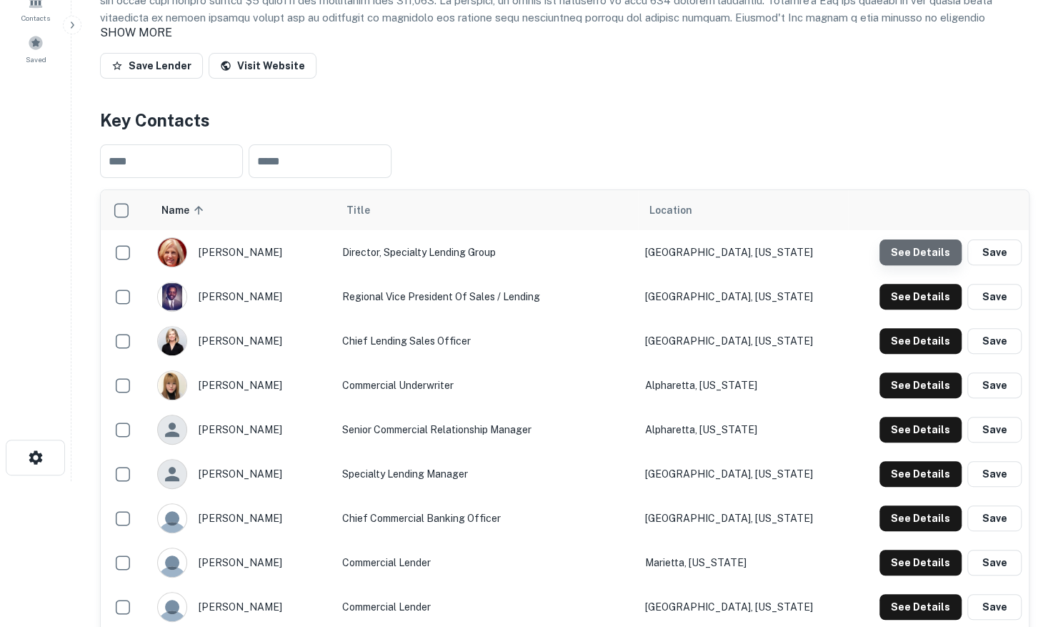
click at [927, 265] on button "See Details" at bounding box center [921, 252] width 82 height 26
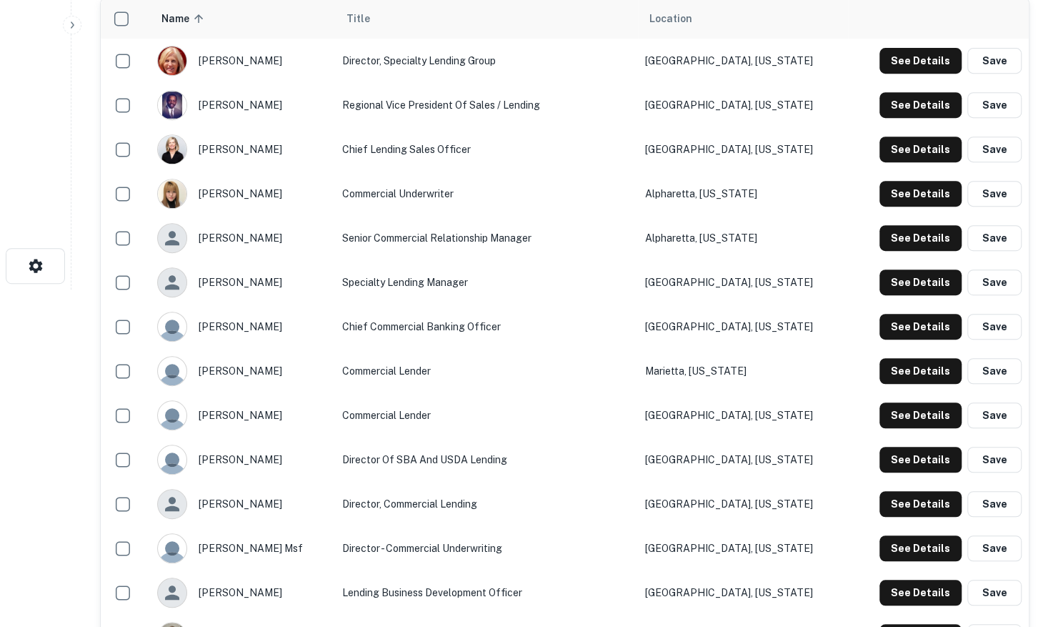
scroll to position [360, 0]
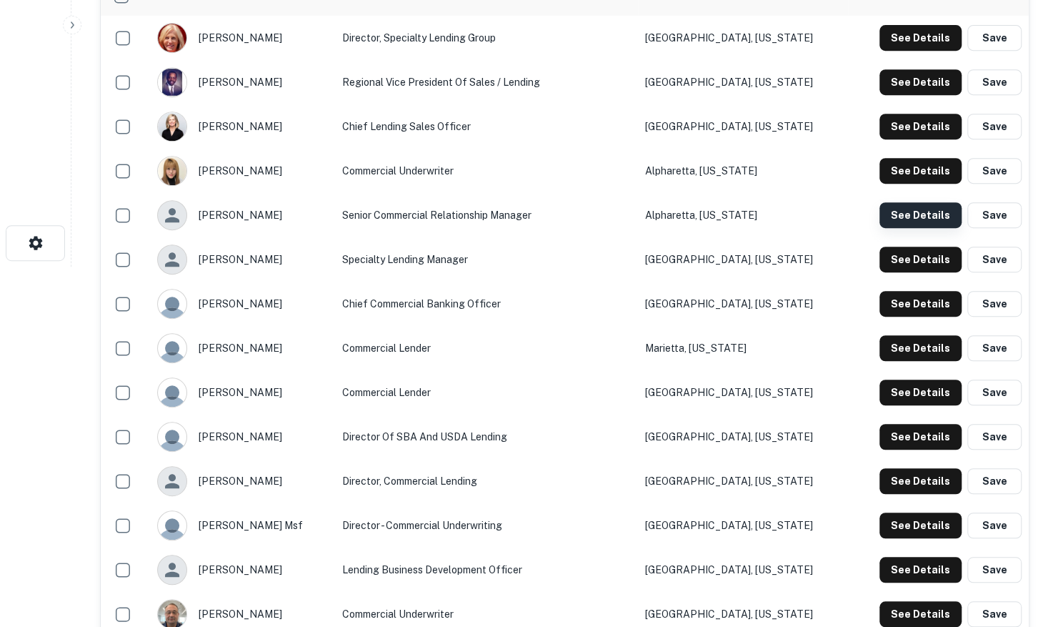
click at [891, 228] on button "See Details" at bounding box center [921, 215] width 82 height 26
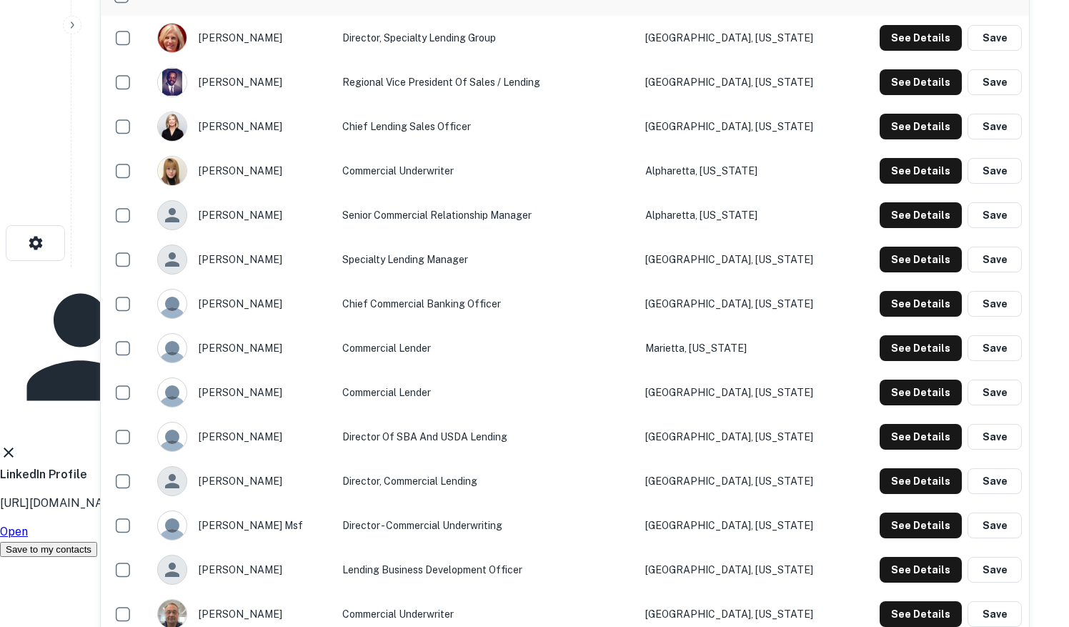
click at [17, 444] on icon at bounding box center [8, 452] width 17 height 17
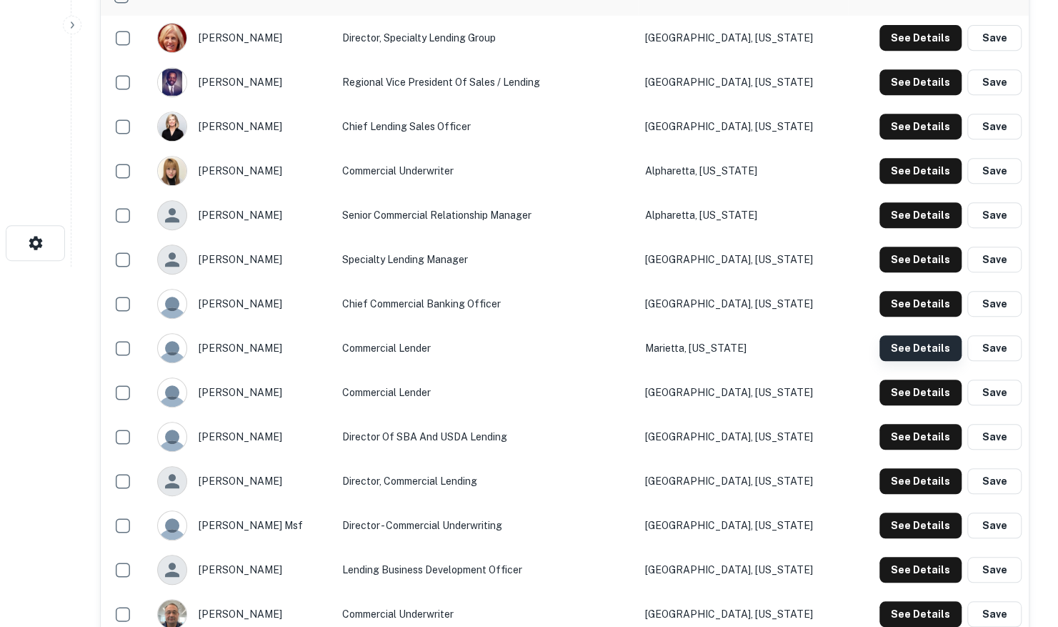
click at [928, 361] on button "See Details" at bounding box center [921, 348] width 82 height 26
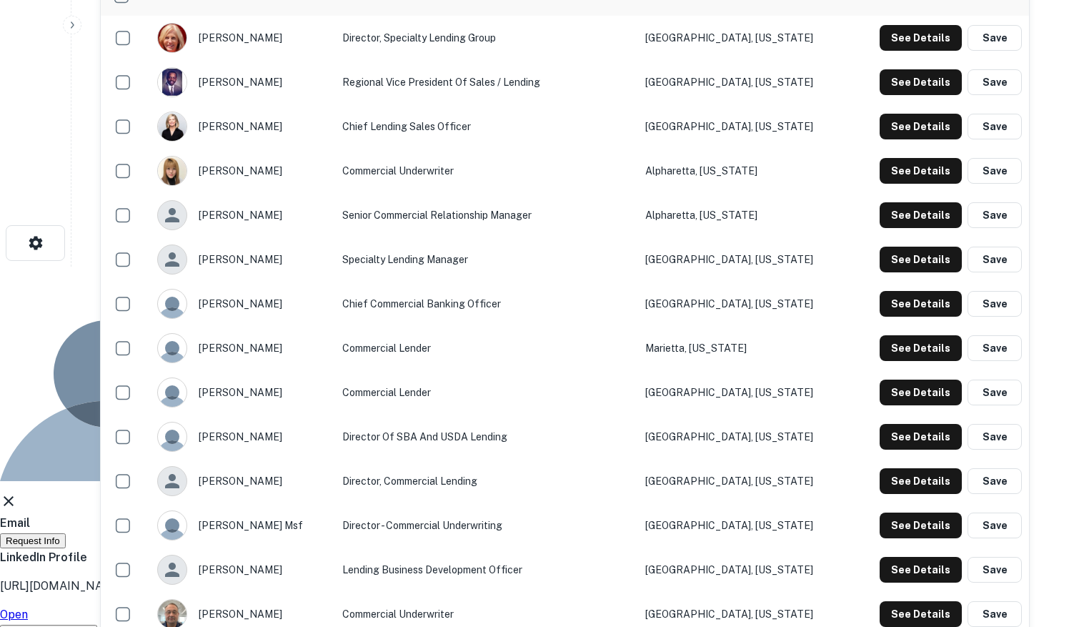
click at [713, 267] on div "Teresa Baker Commercial Lender" at bounding box center [529, 374] width 1058 height 214
click at [17, 492] on icon at bounding box center [8, 500] width 17 height 17
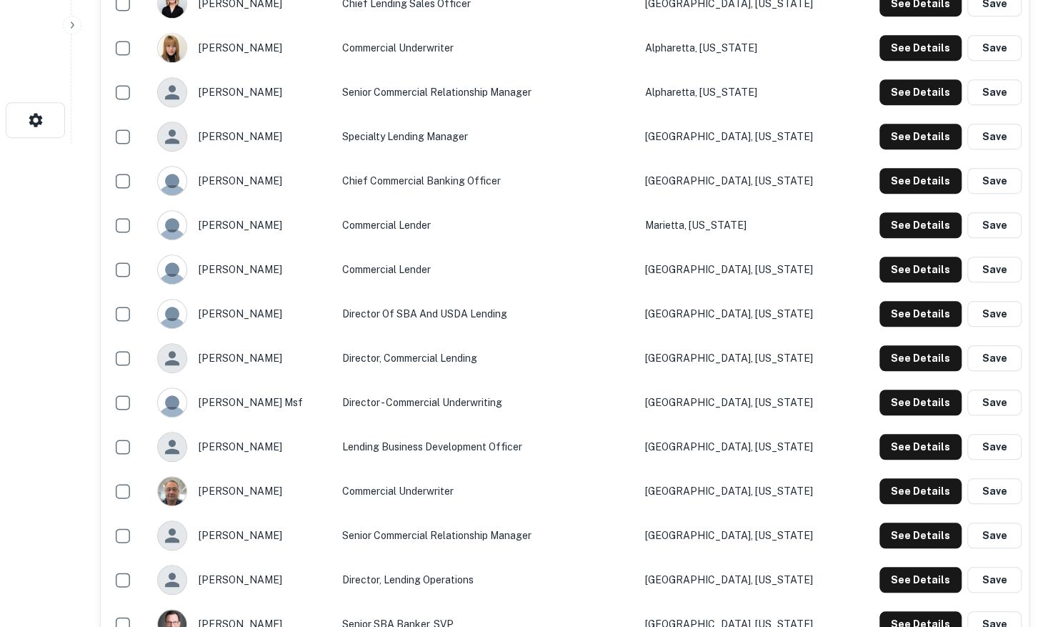
scroll to position [503, 0]
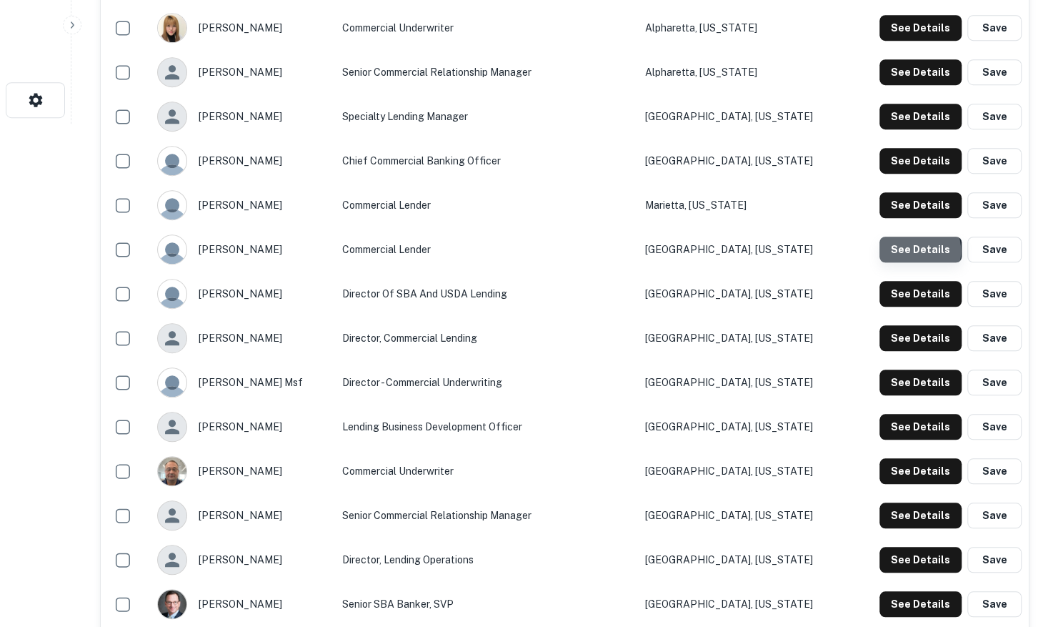
click at [911, 262] on button "See Details" at bounding box center [921, 250] width 82 height 26
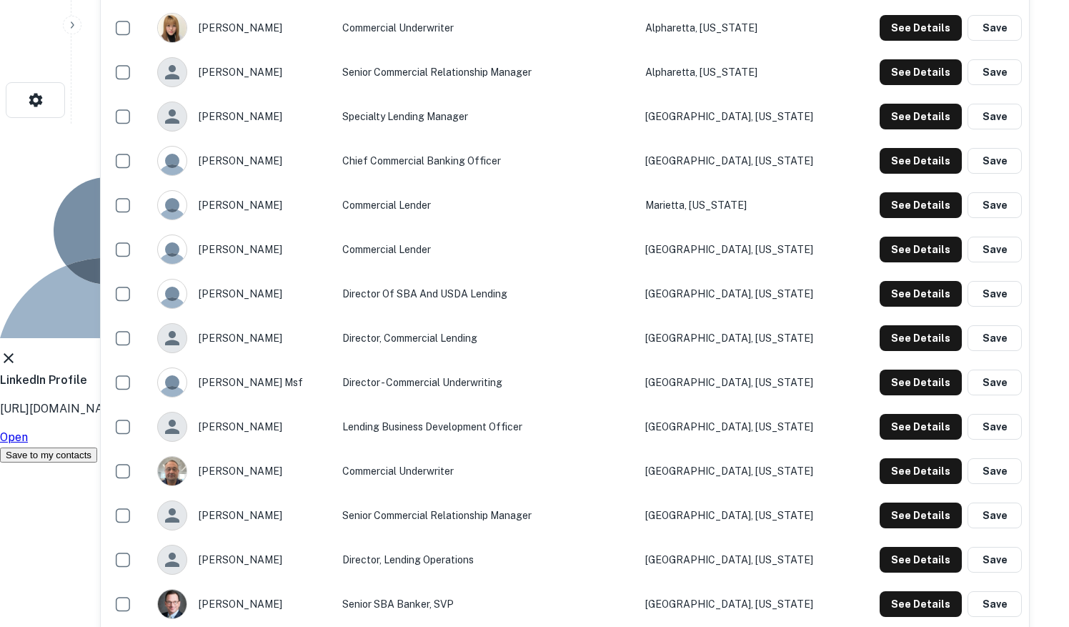
click at [14, 353] on icon at bounding box center [9, 358] width 10 height 10
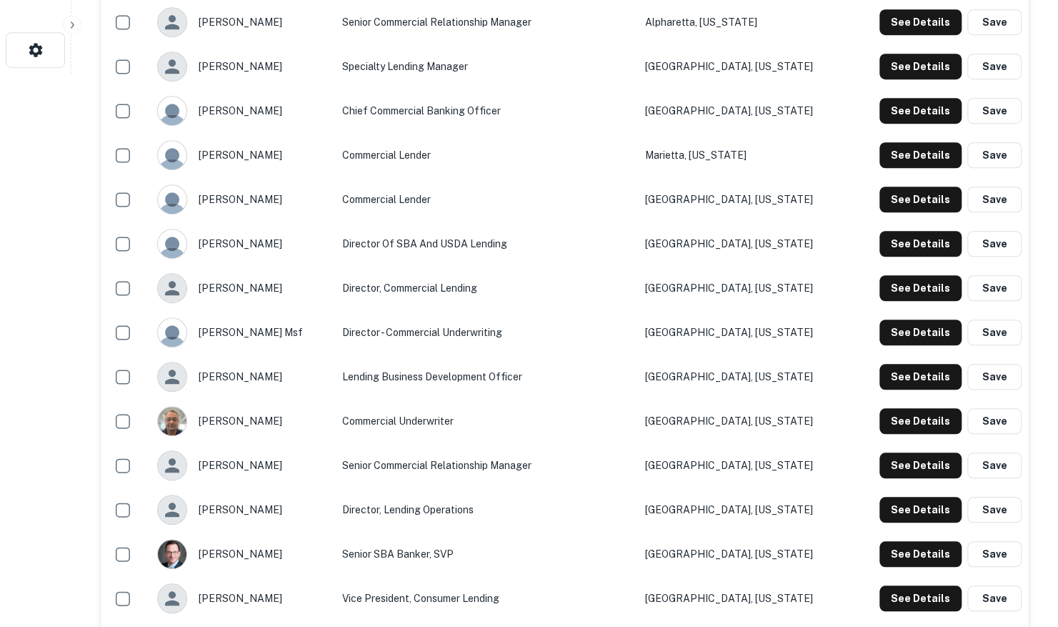
scroll to position [575, 0]
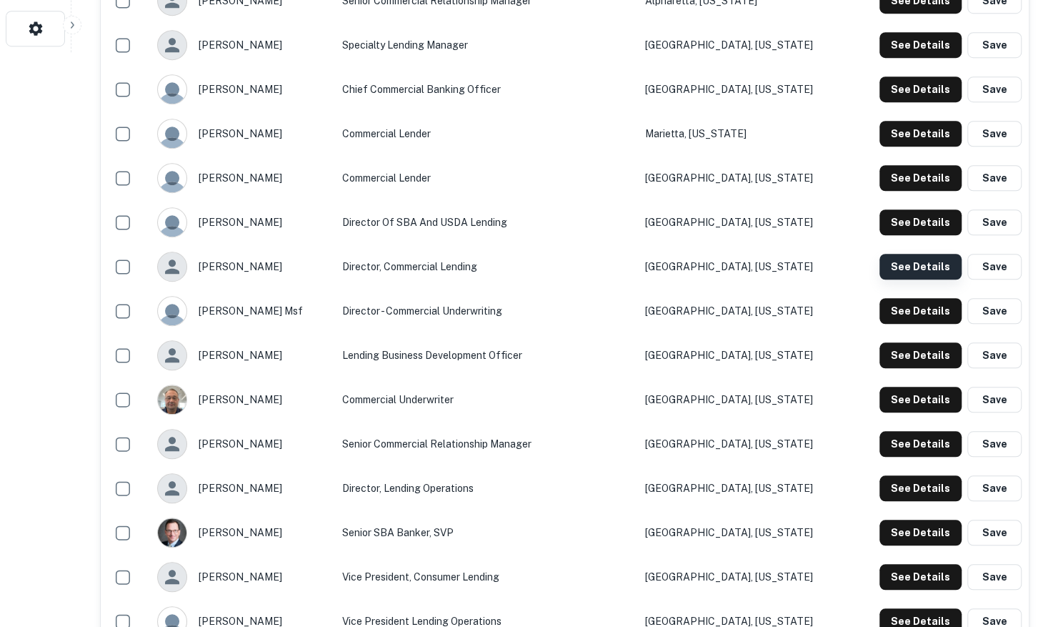
click at [906, 279] on button "See Details" at bounding box center [921, 267] width 82 height 26
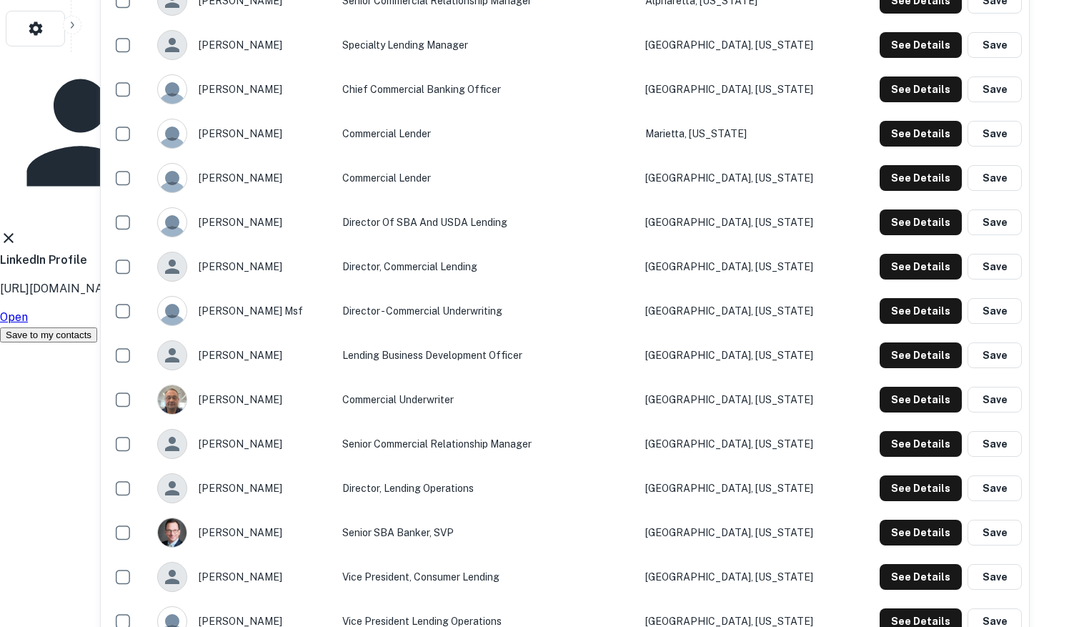
click at [14, 243] on icon at bounding box center [9, 238] width 10 height 10
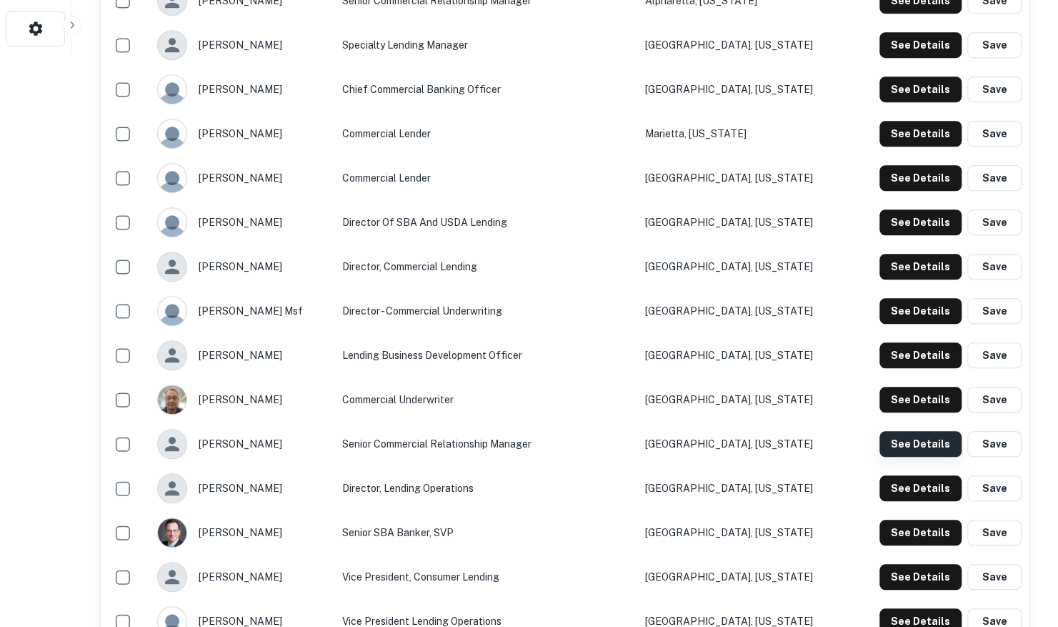
click at [922, 457] on button "See Details" at bounding box center [921, 444] width 82 height 26
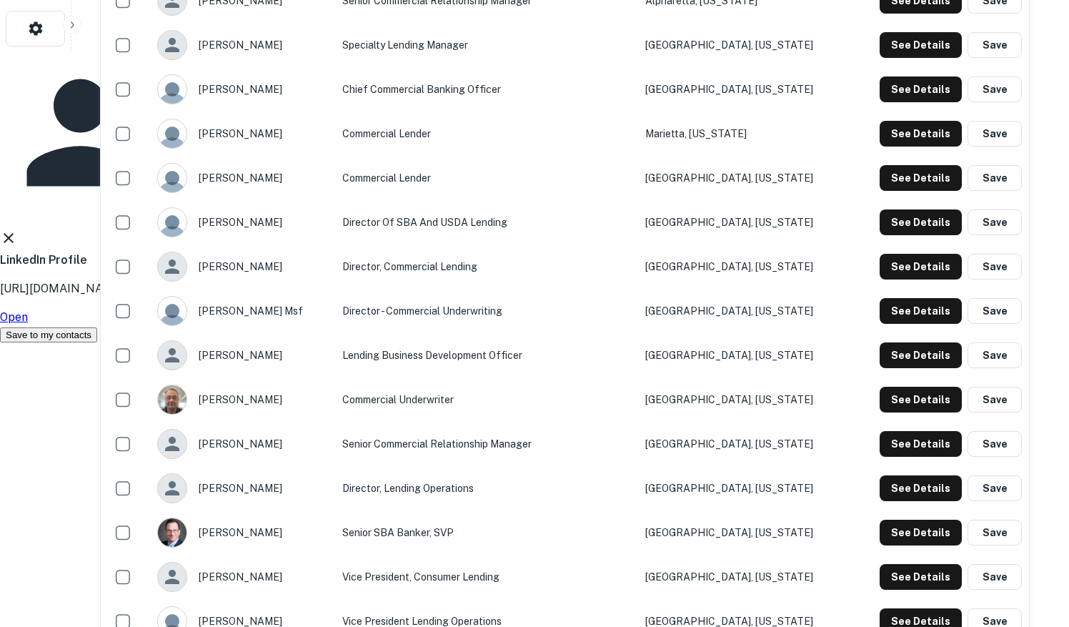
click at [17, 247] on icon at bounding box center [8, 237] width 17 height 17
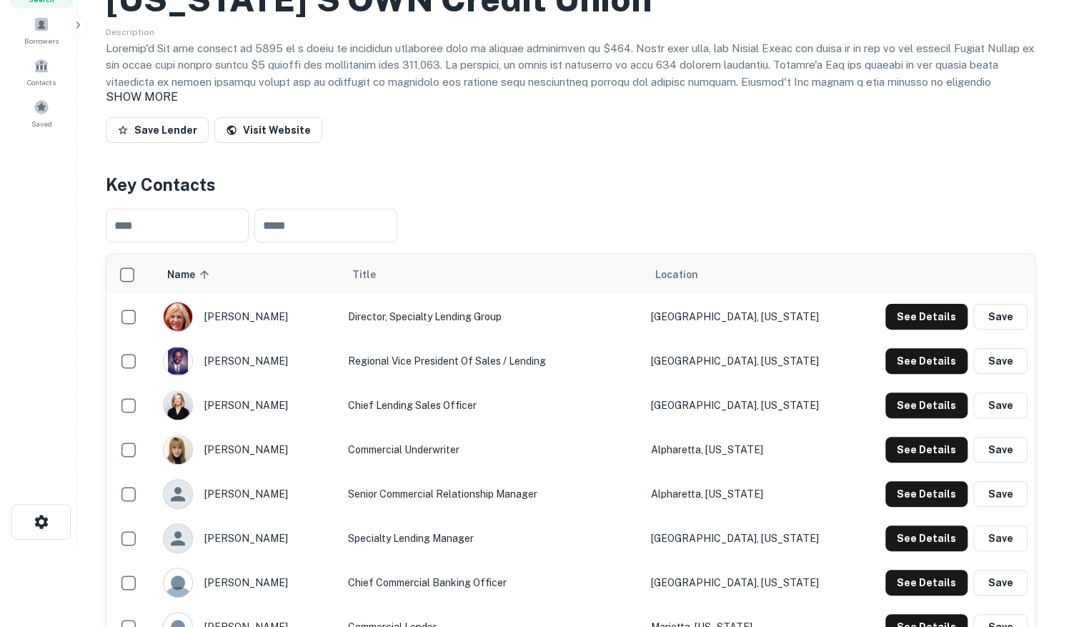
scroll to position [0, 0]
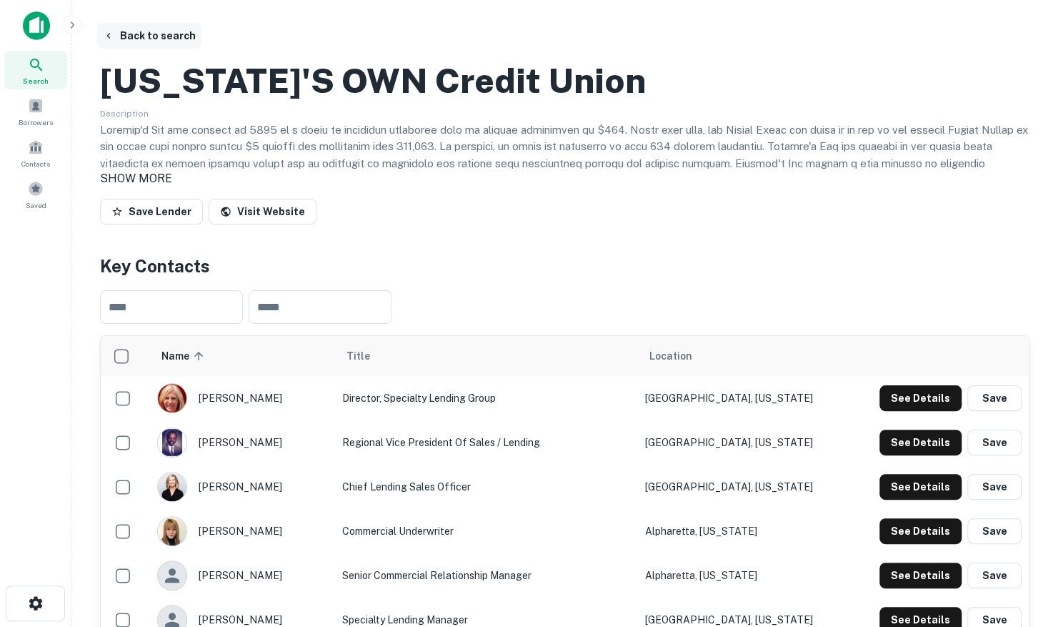
click at [154, 26] on button "Back to search" at bounding box center [149, 36] width 104 height 26
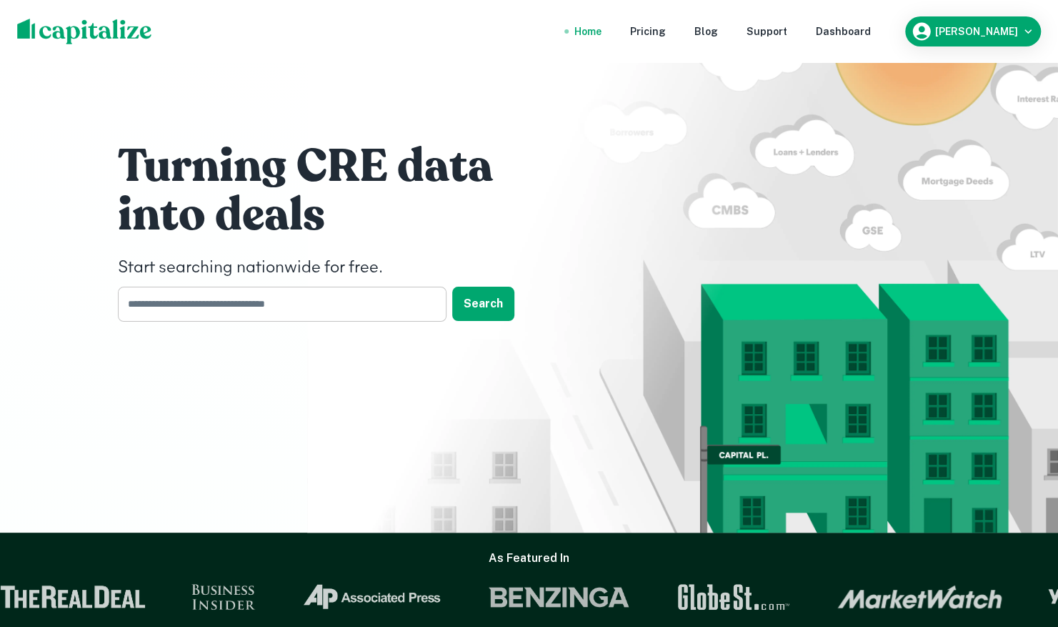
click at [280, 296] on input "text" at bounding box center [277, 304] width 319 height 35
type input "**********"
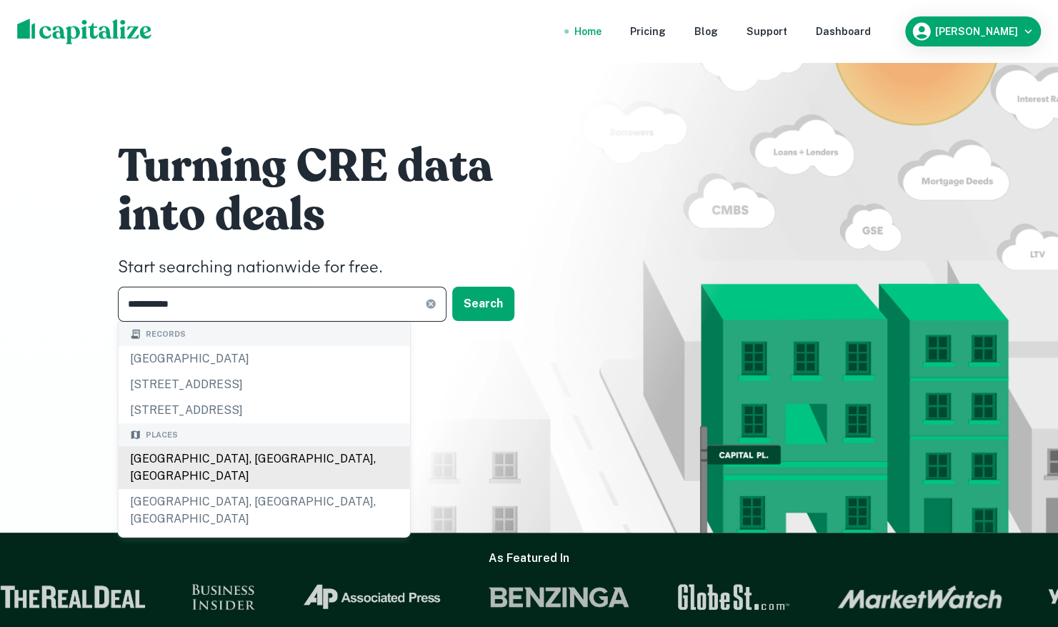
click at [236, 476] on div "Stockbridge, GA, USA" at bounding box center [265, 467] width 292 height 43
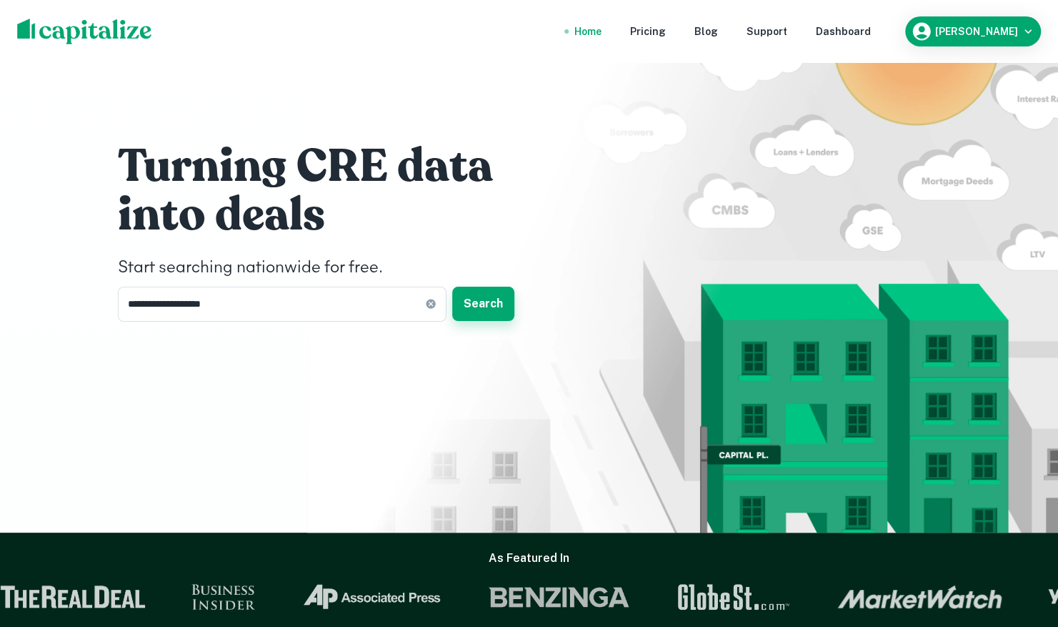
click at [473, 301] on button "Search" at bounding box center [483, 304] width 62 height 34
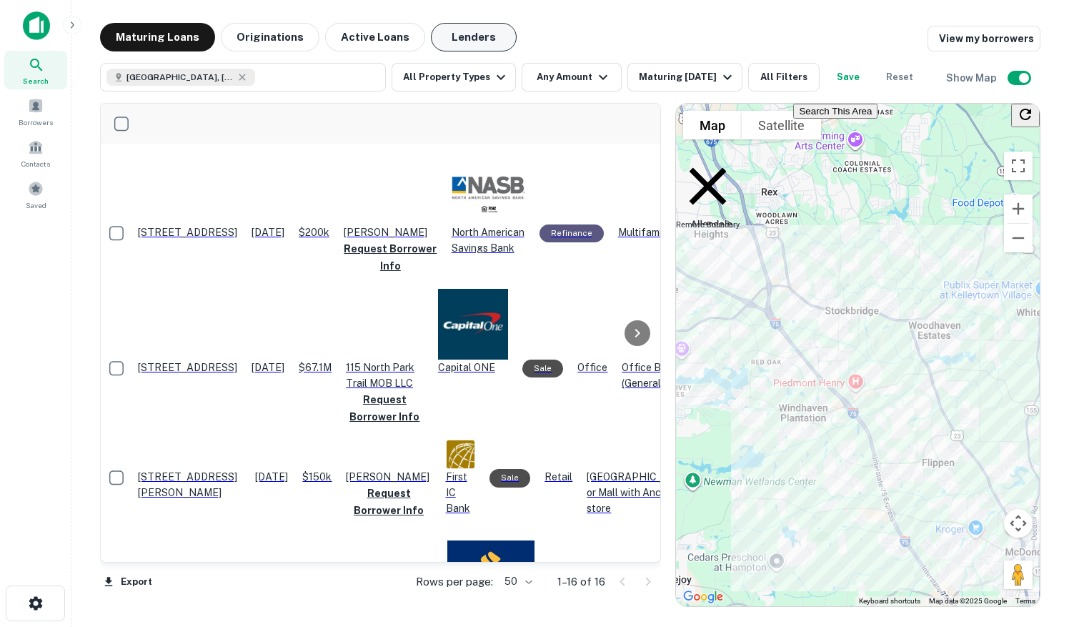
click at [460, 35] on button "Lenders" at bounding box center [474, 37] width 86 height 29
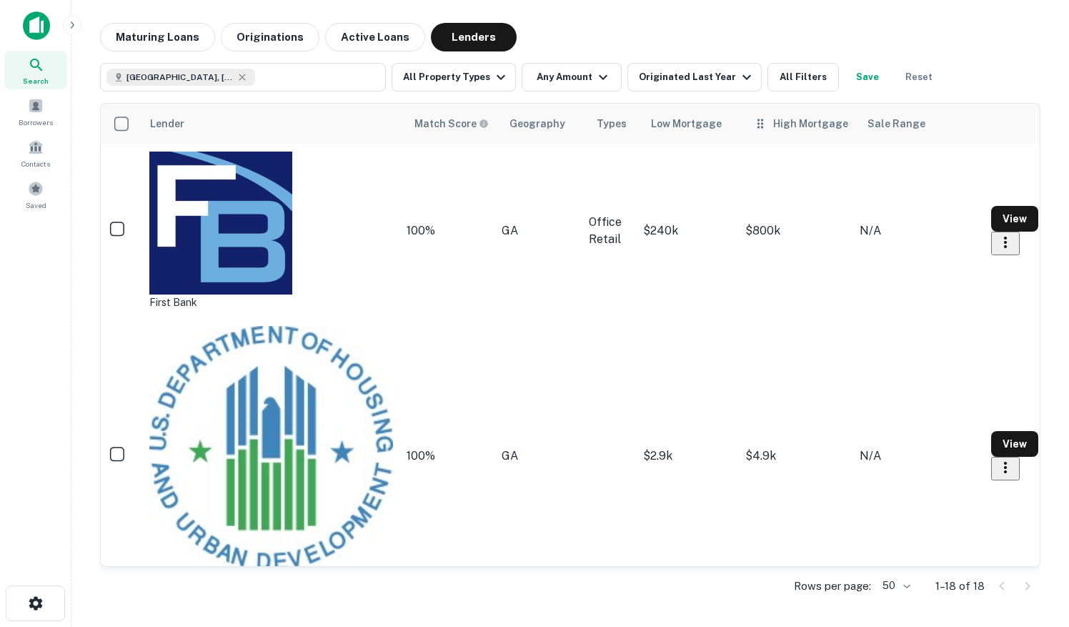
click at [773, 132] on div "High Mortgage" at bounding box center [810, 123] width 75 height 17
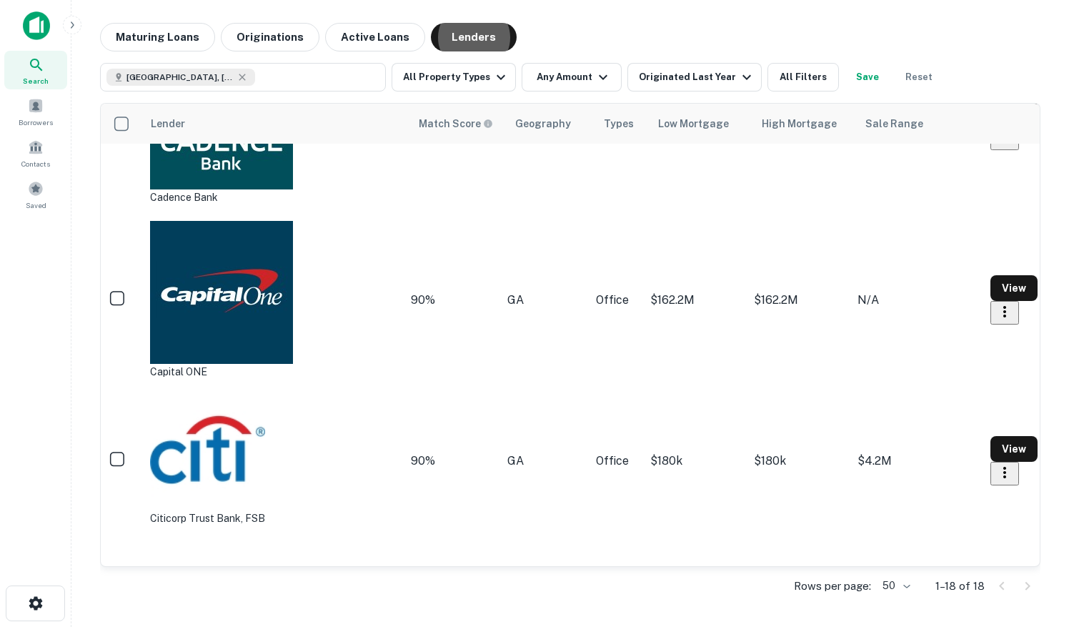
scroll to position [555, 0]
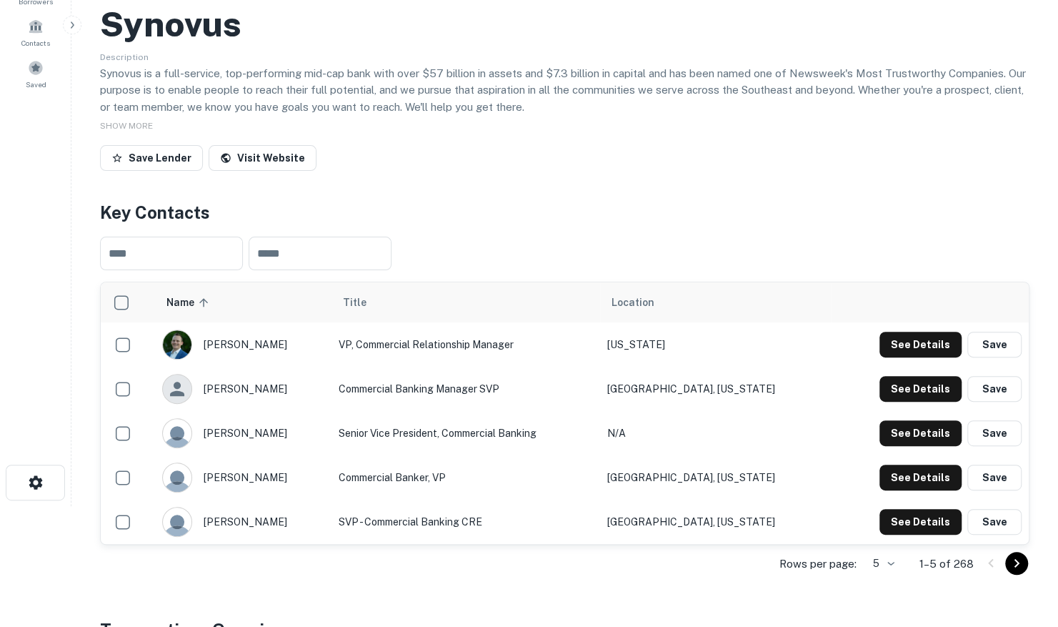
scroll to position [143, 0]
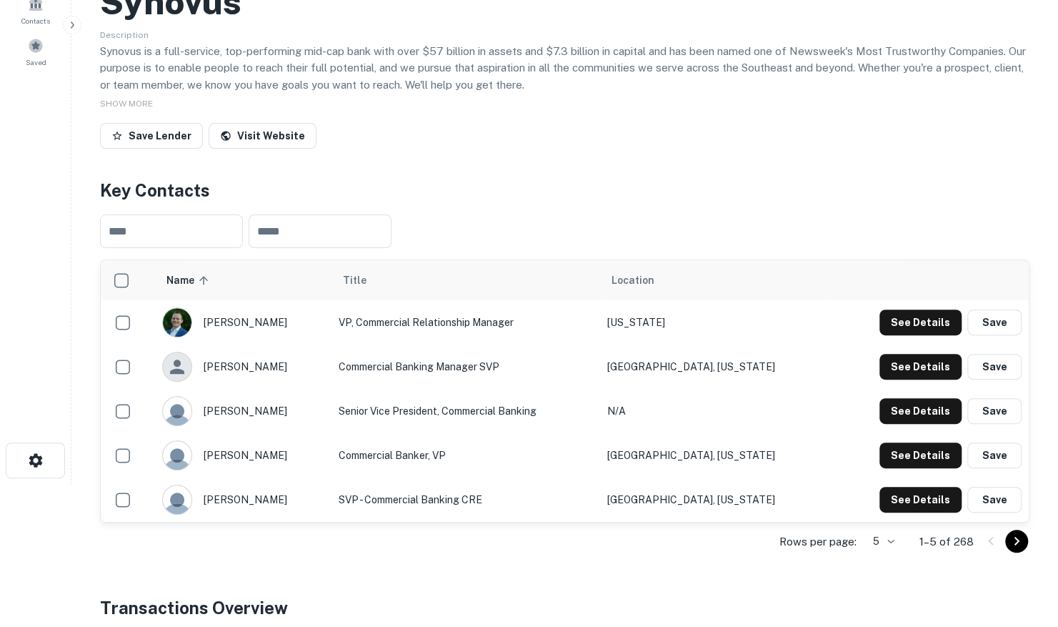
click at [896, 484] on body "Search Borrowers Contacts Saved Back to search Synovus Description Synovus is a…" at bounding box center [529, 170] width 1058 height 627
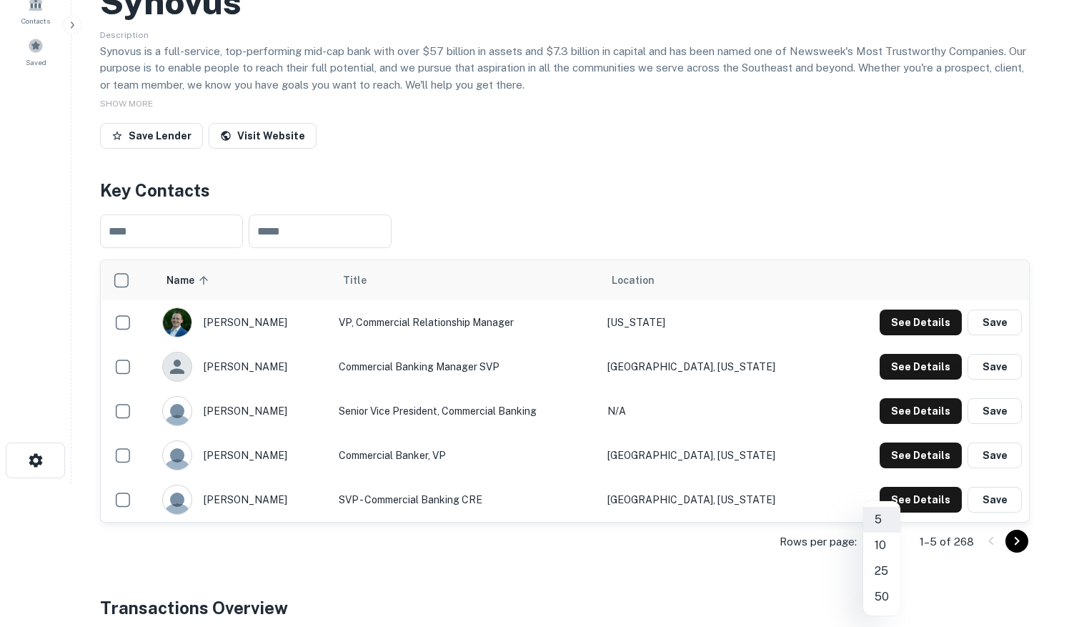
click at [881, 593] on li "50" at bounding box center [881, 597] width 37 height 26
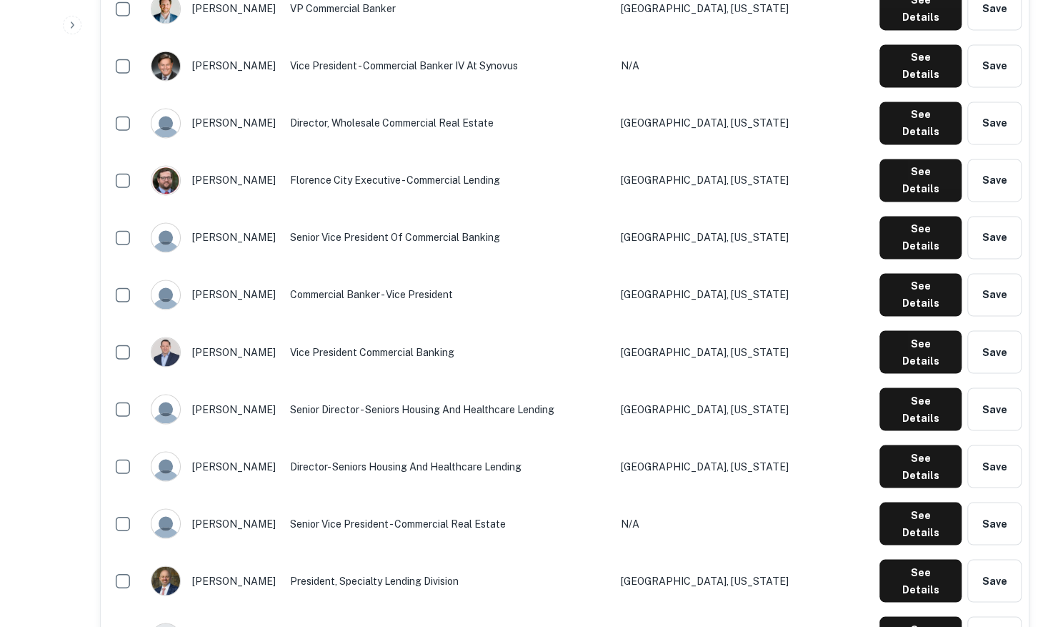
scroll to position [1286, 0]
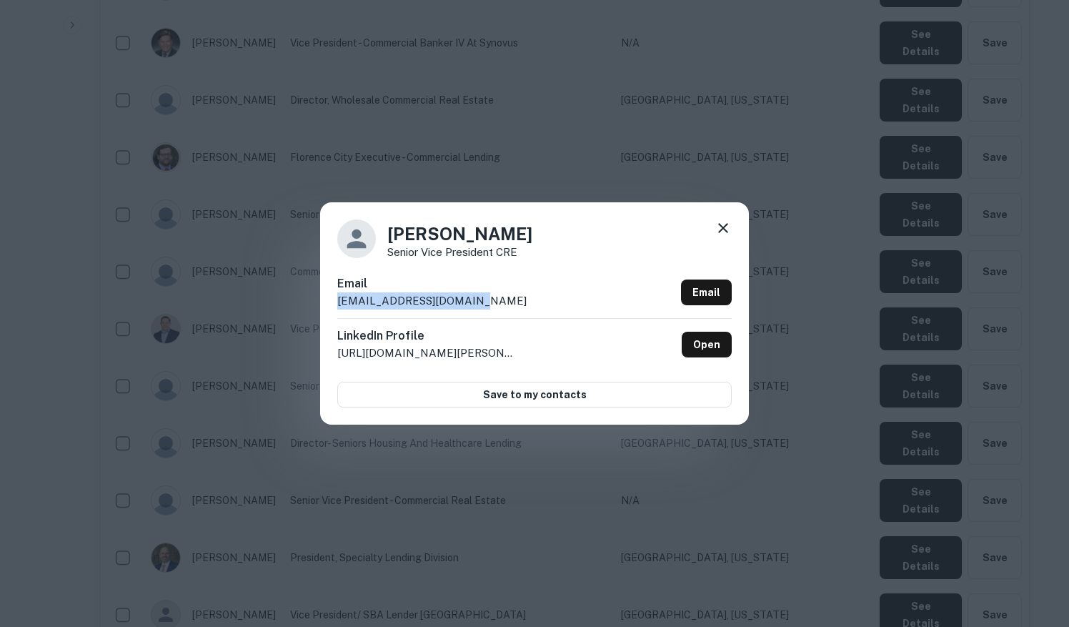
drag, startPoint x: 487, startPoint y: 299, endPoint x: 336, endPoint y: 298, distance: 150.8
click at [336, 298] on div "[PERSON_NAME] Senior Vice President CRE Email [EMAIL_ADDRESS][DOMAIN_NAME] Emai…" at bounding box center [534, 313] width 429 height 222
copy p "[EMAIL_ADDRESS][DOMAIN_NAME]"
click at [728, 227] on icon at bounding box center [723, 227] width 17 height 17
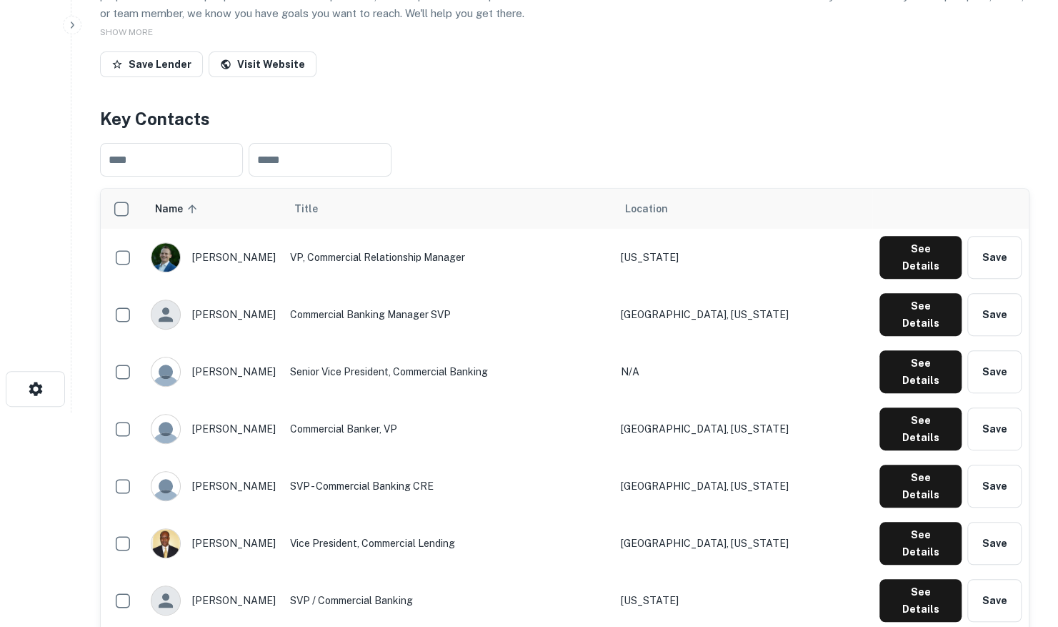
scroll to position [0, 0]
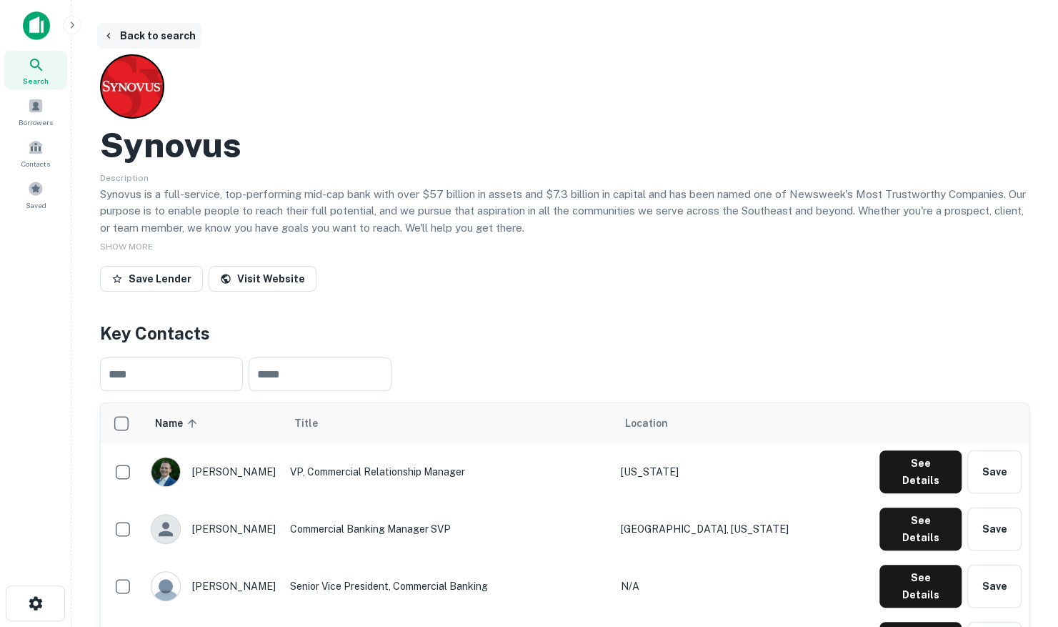
click at [157, 31] on button "Back to search" at bounding box center [149, 36] width 104 height 26
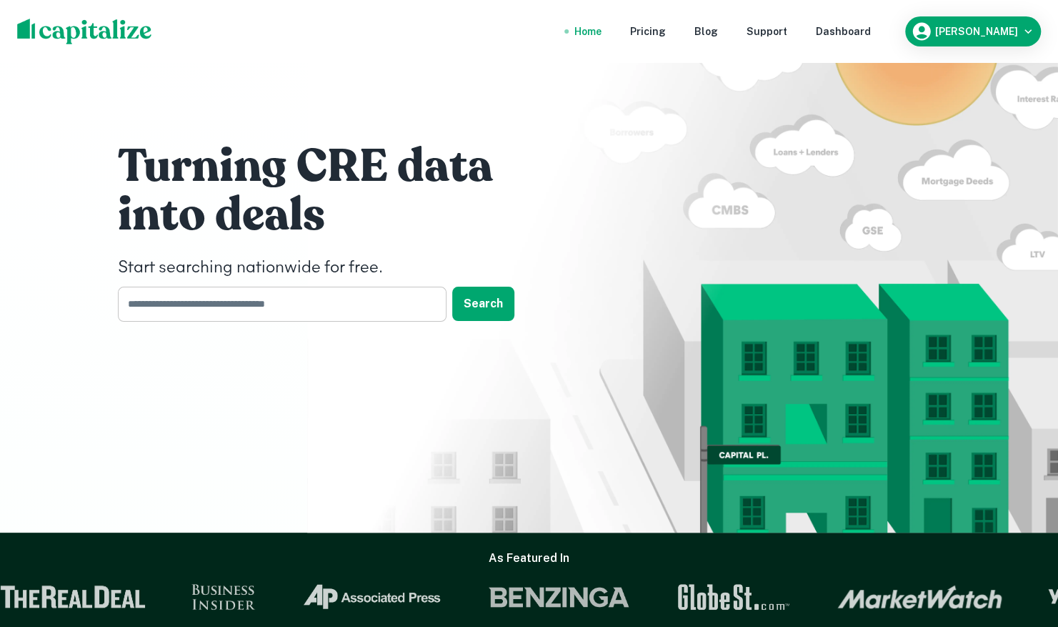
click at [196, 302] on input "text" at bounding box center [277, 304] width 319 height 35
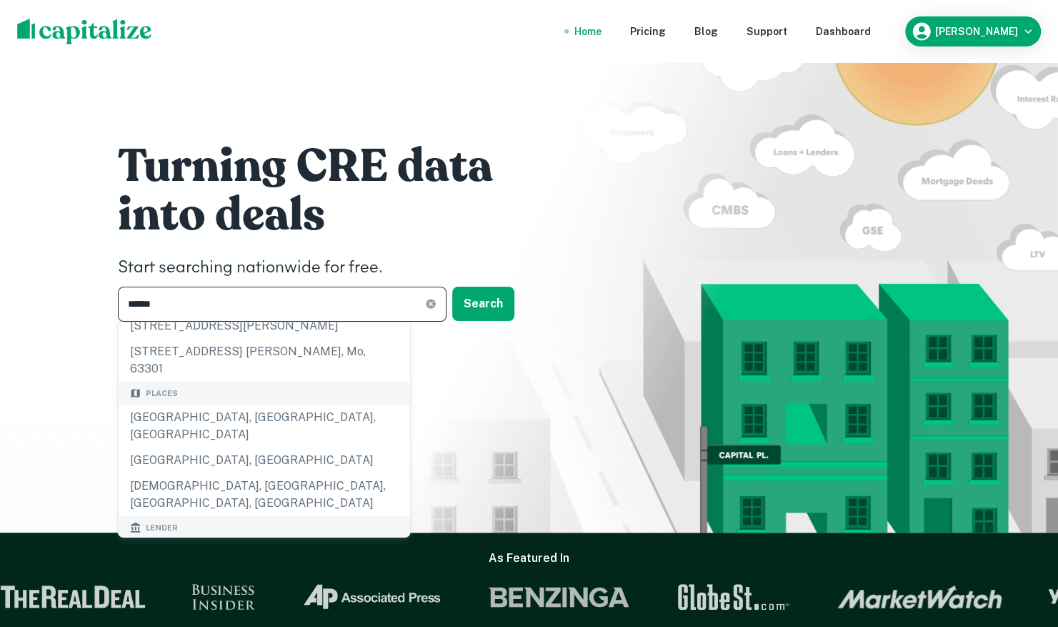
scroll to position [143, 0]
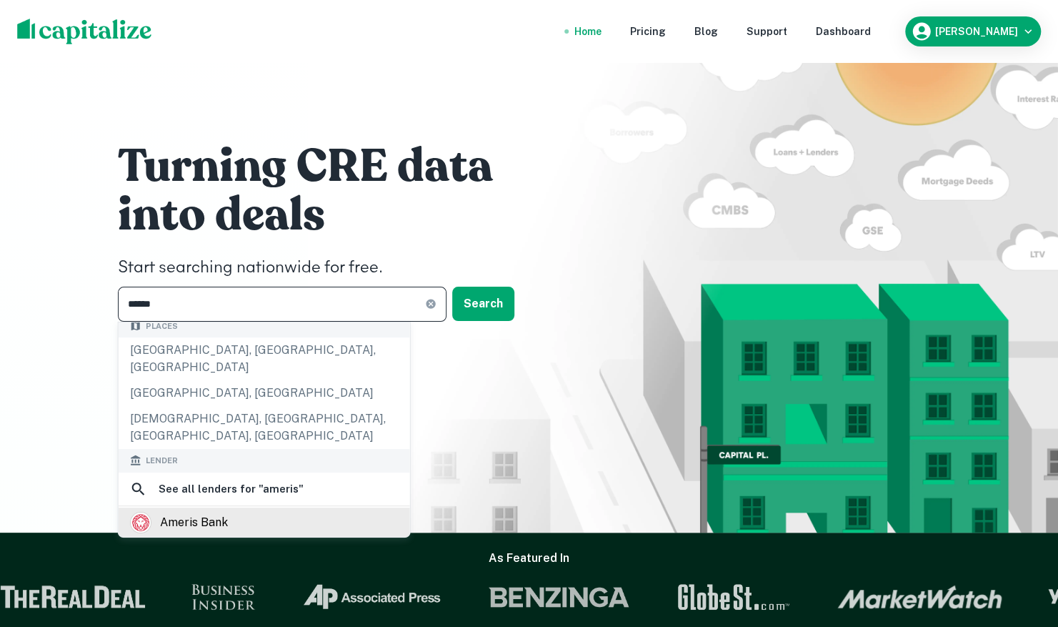
type input "******"
click at [217, 512] on div "ameris bank" at bounding box center [194, 522] width 68 height 21
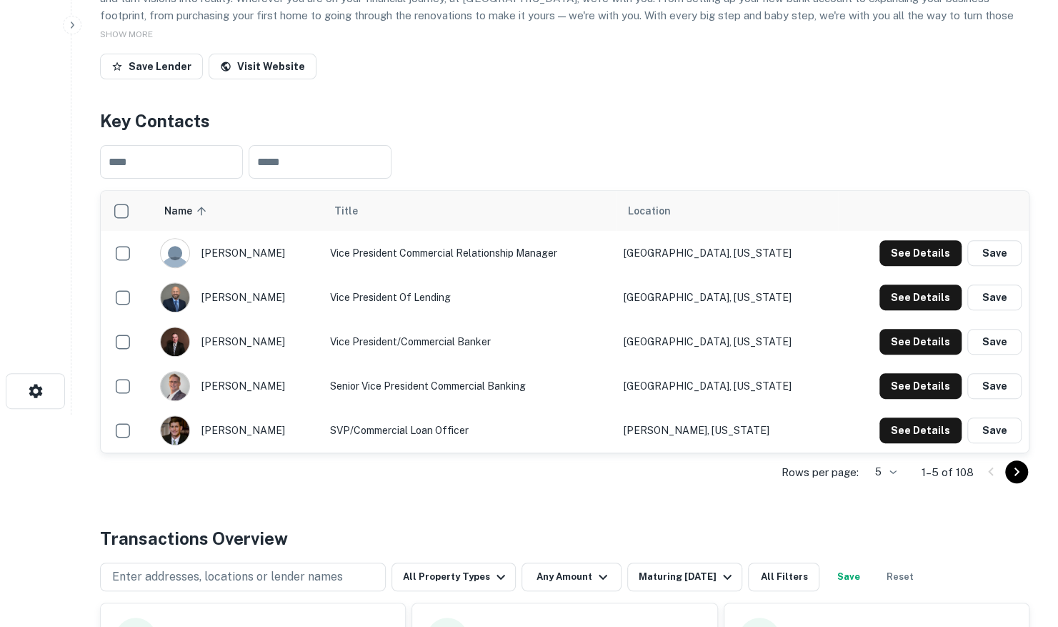
scroll to position [214, 0]
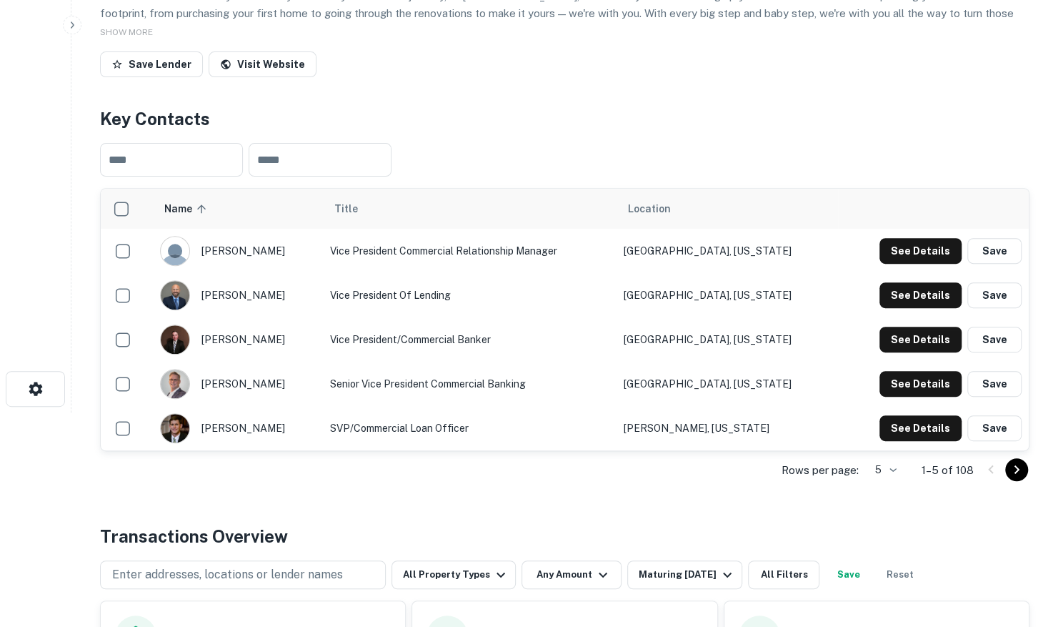
click at [888, 412] on body "Search Borrowers Contacts Saved Back to search Ameris Bank Description At Ameri…" at bounding box center [529, 99] width 1058 height 627
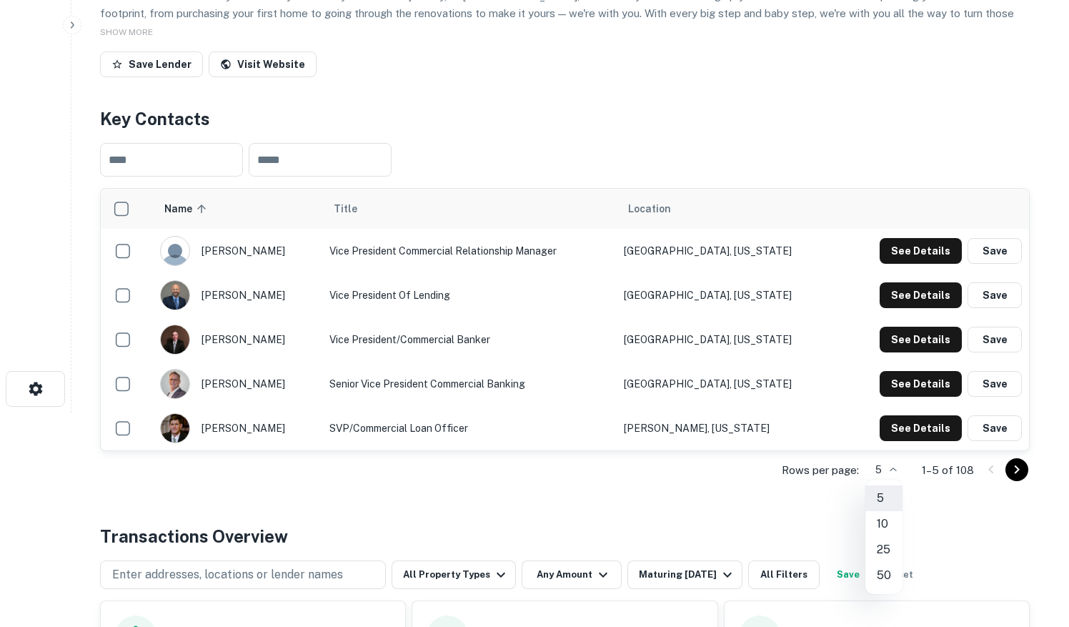
click at [886, 576] on li "50" at bounding box center [884, 575] width 37 height 26
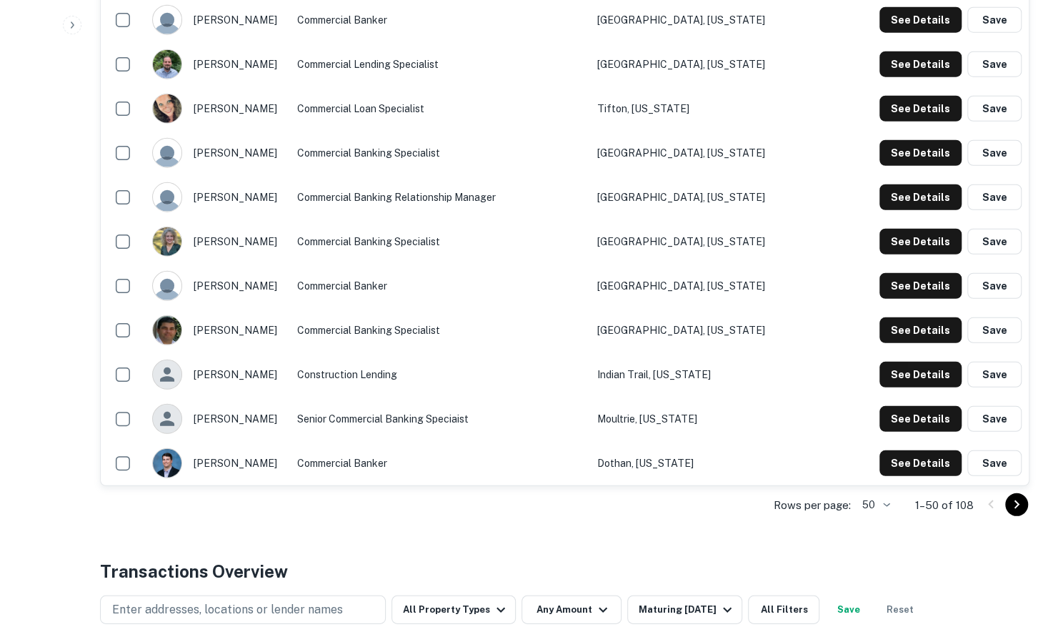
scroll to position [2359, 0]
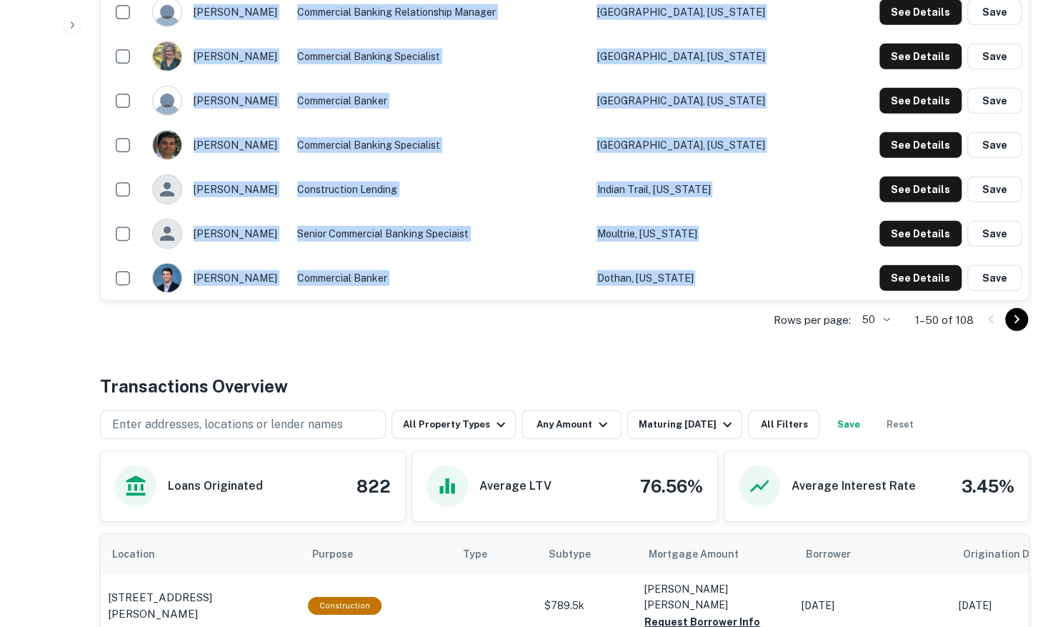
drag, startPoint x: 1057, startPoint y: 437, endPoint x: 1046, endPoint y: 96, distance: 341.1
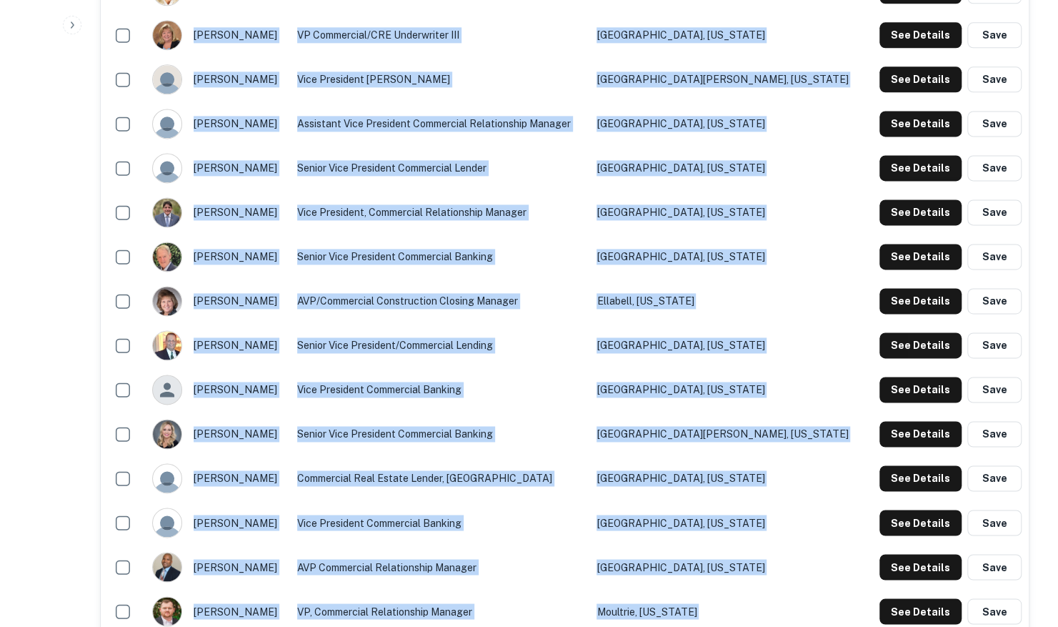
scroll to position [0, 0]
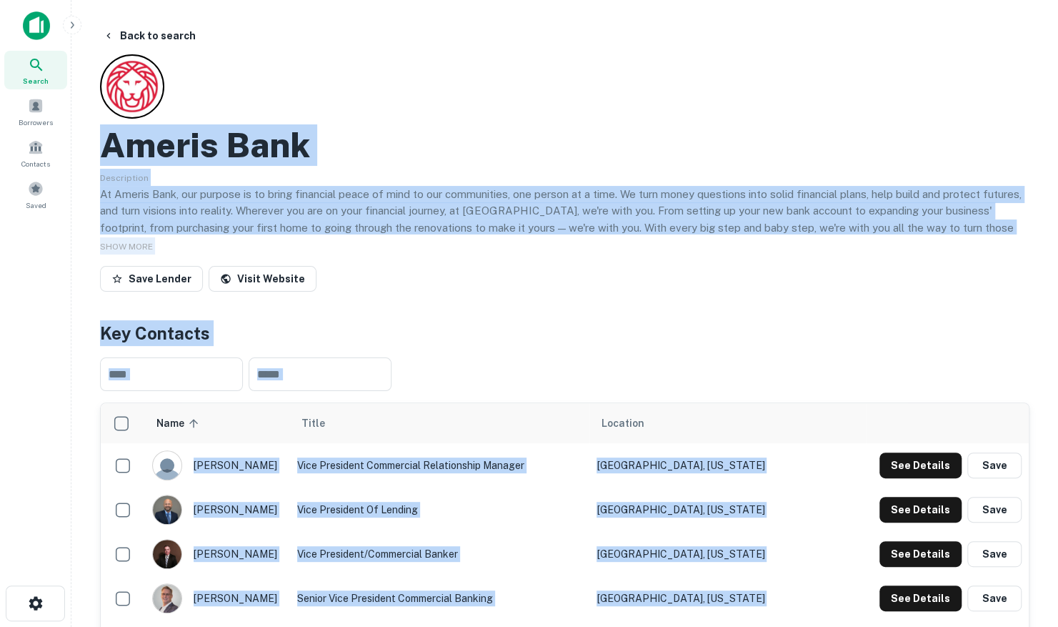
click at [658, 293] on div "Save Lender Visit Website" at bounding box center [565, 281] width 930 height 31
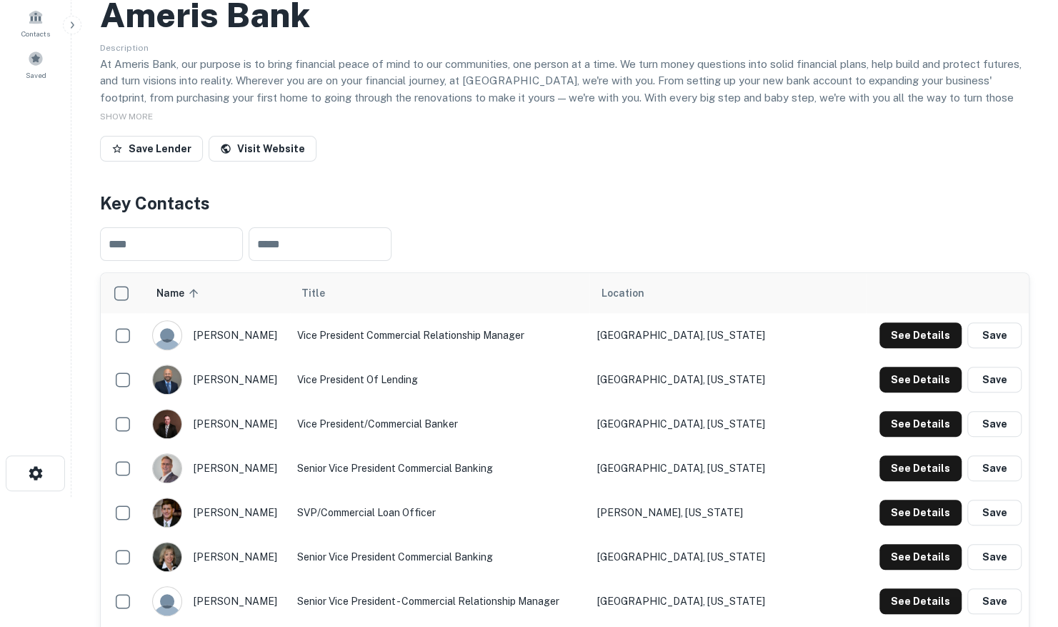
scroll to position [357, 0]
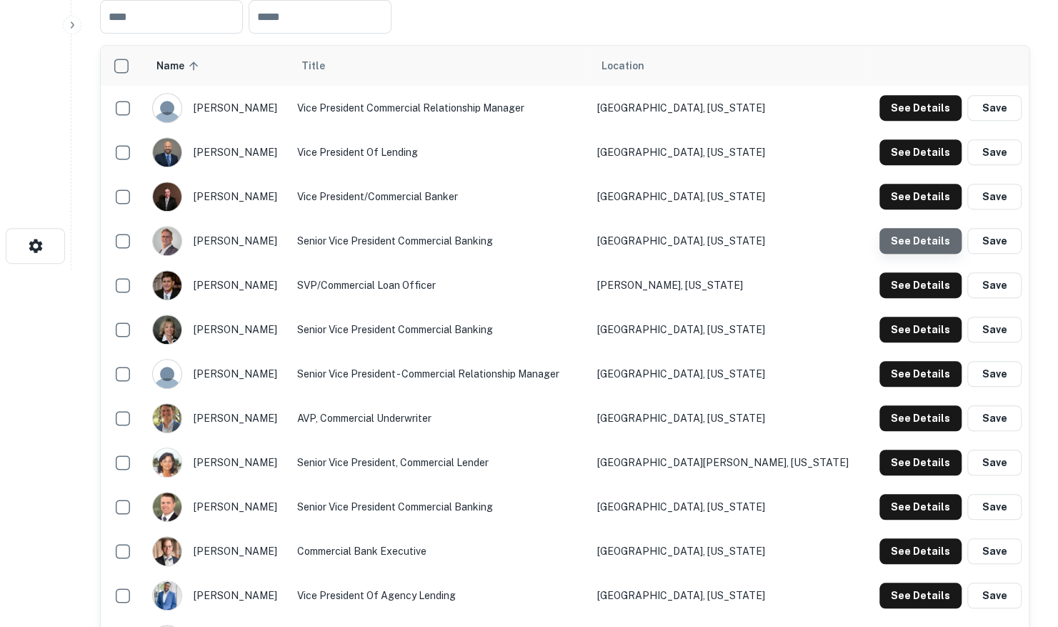
click at [926, 237] on button "See Details" at bounding box center [921, 241] width 82 height 26
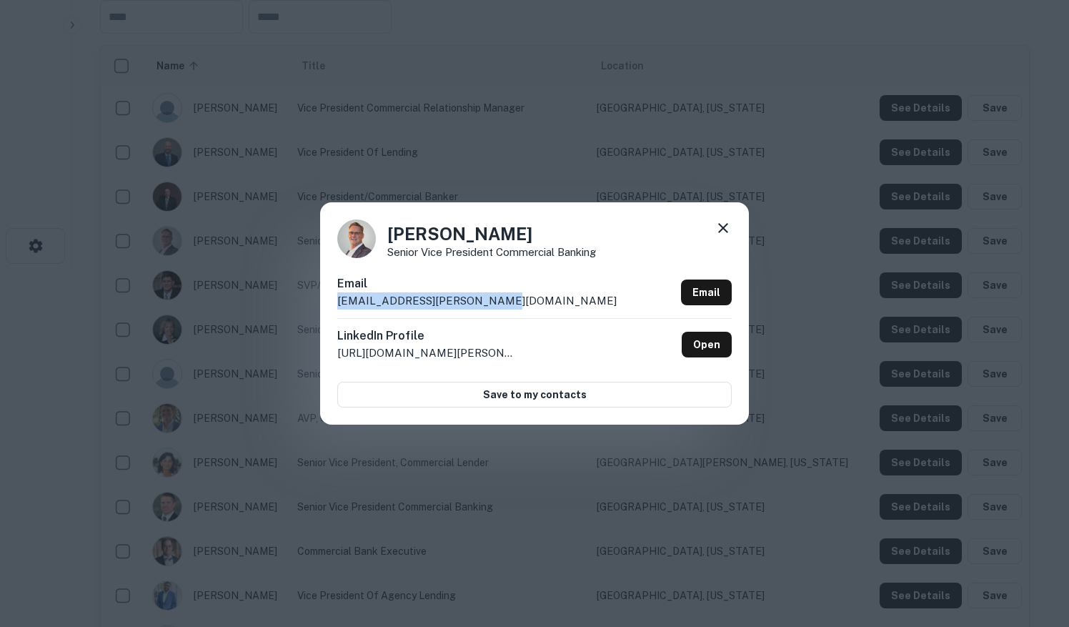
drag, startPoint x: 497, startPoint y: 300, endPoint x: 329, endPoint y: 300, distance: 168.7
click at [329, 300] on div "[PERSON_NAME] Senior Vice President Commercial Banking Email [EMAIL_ADDRESS][PE…" at bounding box center [534, 313] width 429 height 222
drag, startPoint x: 329, startPoint y: 300, endPoint x: 352, endPoint y: 303, distance: 23.0
copy p "[EMAIL_ADDRESS][PERSON_NAME][DOMAIN_NAME]"
click at [722, 226] on icon at bounding box center [723, 227] width 17 height 17
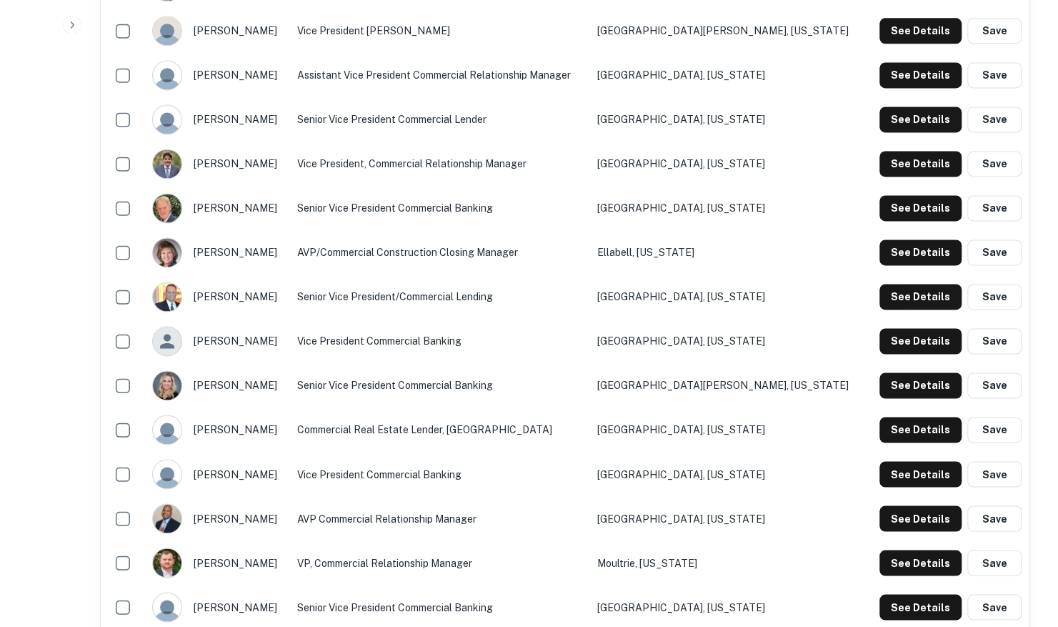
scroll to position [786, 0]
